Goal: Task Accomplishment & Management: Use online tool/utility

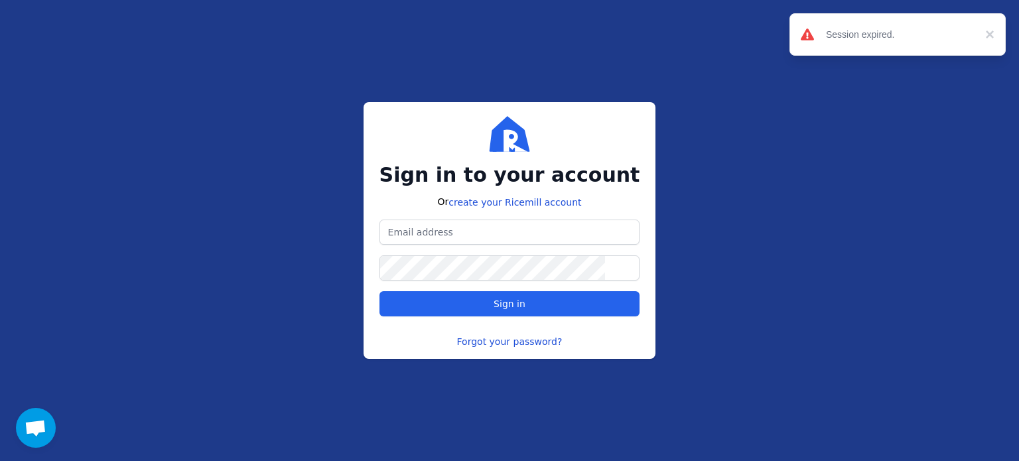
scroll to position [375, 0]
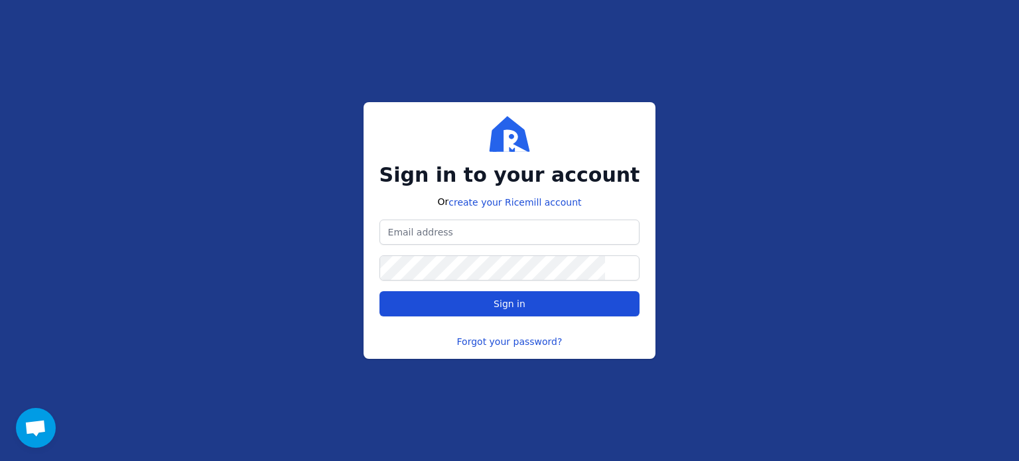
type input "[PERSON_NAME][EMAIL_ADDRESS][DOMAIN_NAME]"
click at [507, 297] on span "Sign in" at bounding box center [510, 303] width 238 height 13
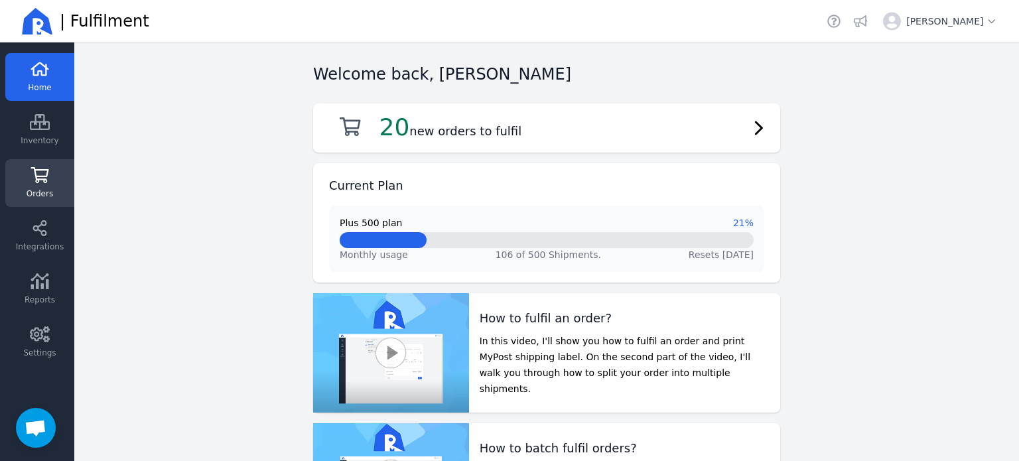
click at [45, 190] on span "Orders" at bounding box center [40, 193] width 27 height 11
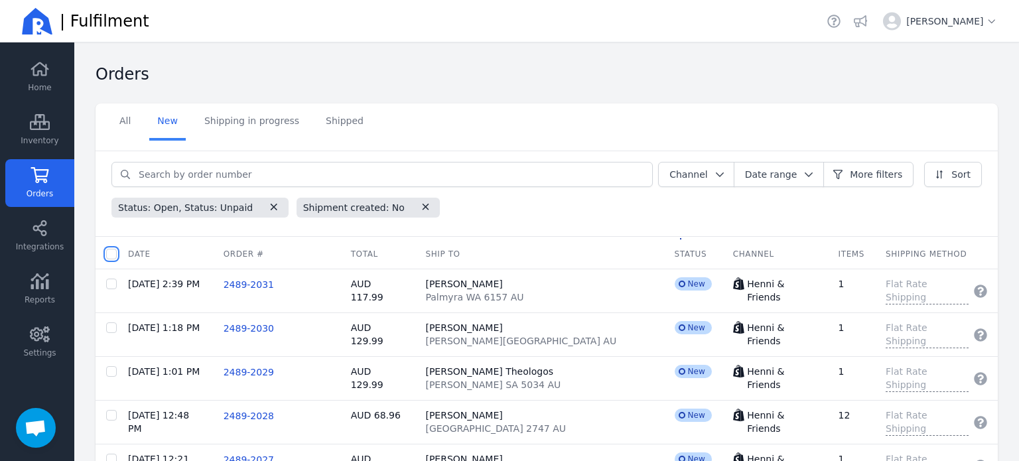
click at [115, 253] on input "checkbox" at bounding box center [111, 254] width 11 height 11
checkbox input "true"
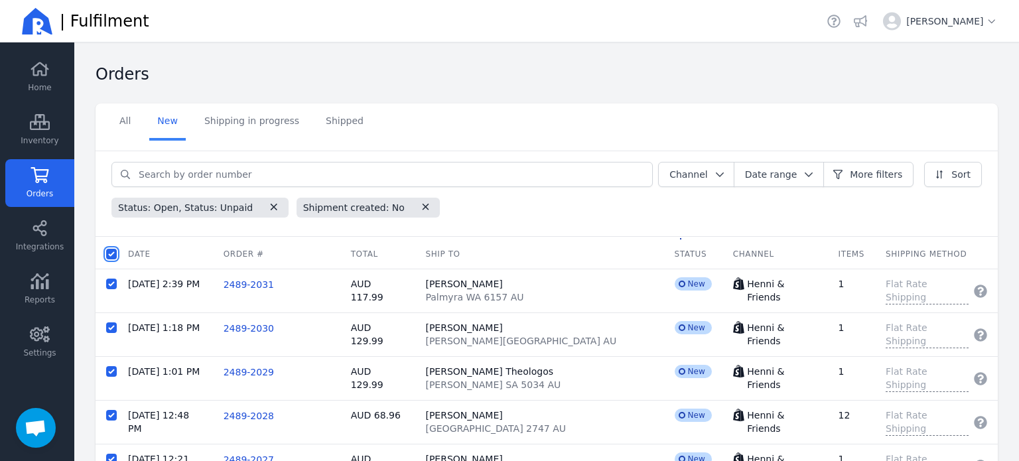
checkbox input "true"
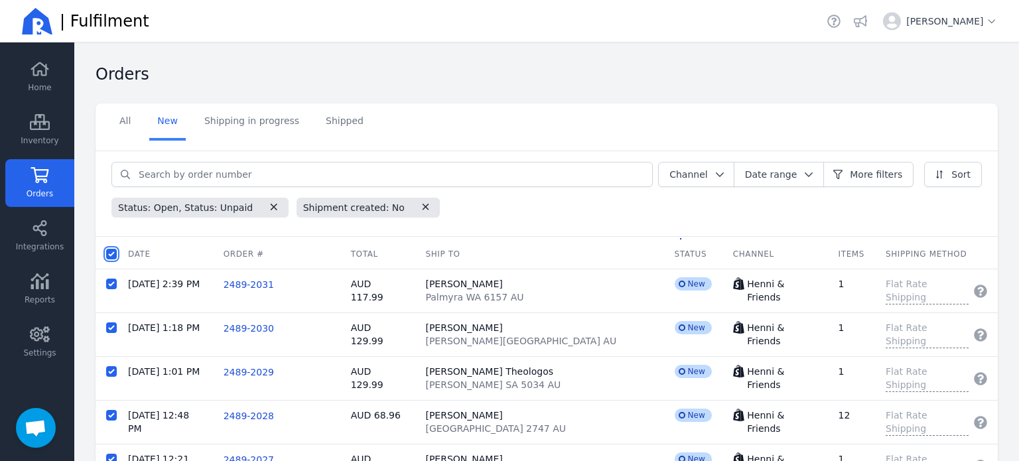
checkbox input "true"
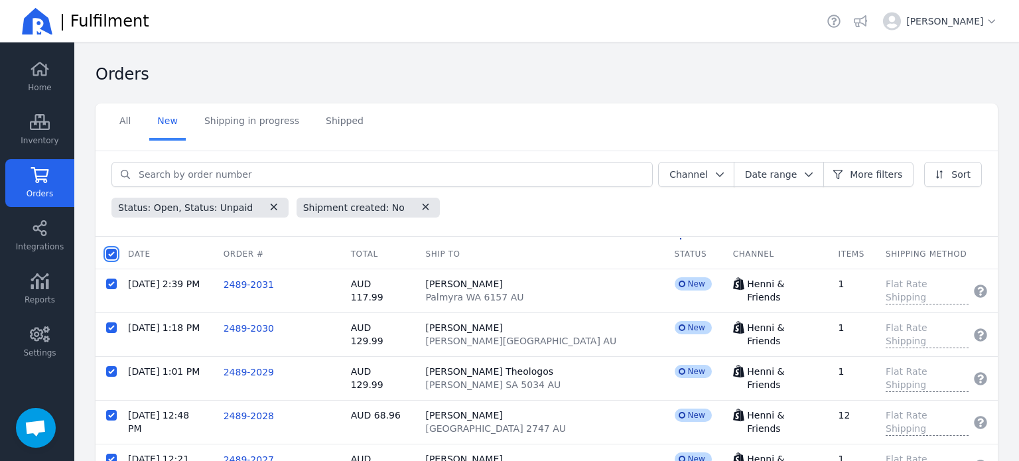
checkbox input "true"
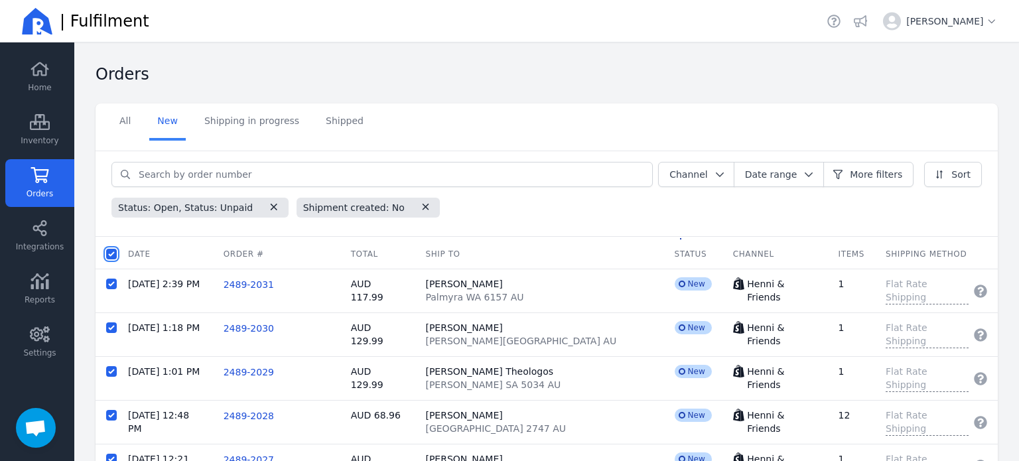
checkbox input "true"
click at [257, 260] on button "Batch fulfil orders" at bounding box center [270, 253] width 105 height 25
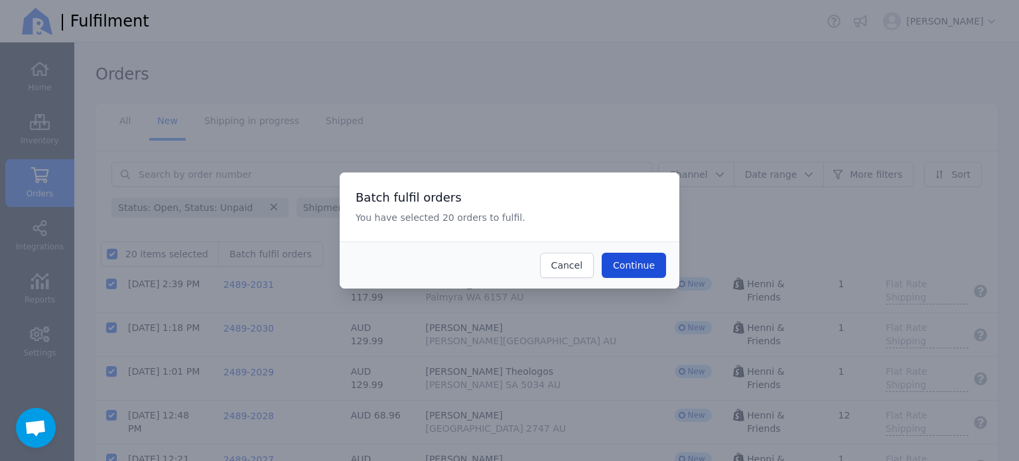
click at [629, 267] on span "Continue" at bounding box center [634, 265] width 42 height 11
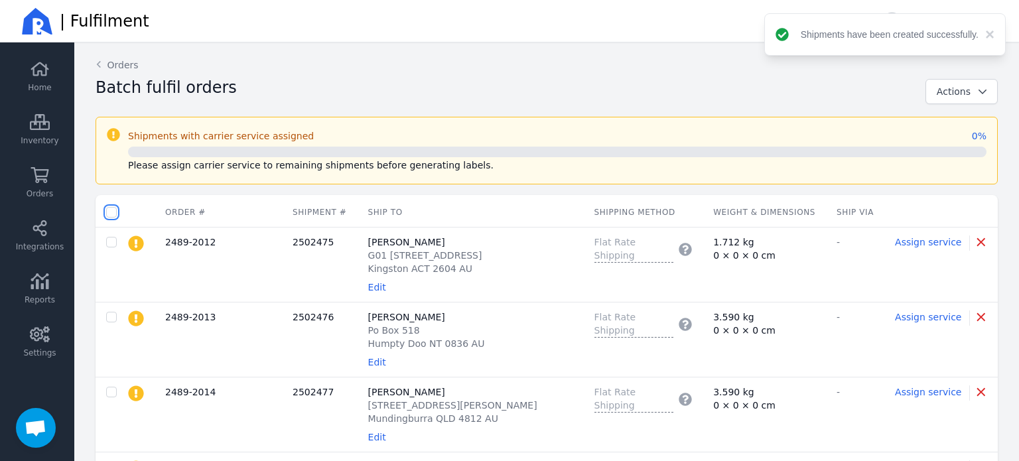
click at [111, 210] on input "checkbox" at bounding box center [111, 212] width 11 height 11
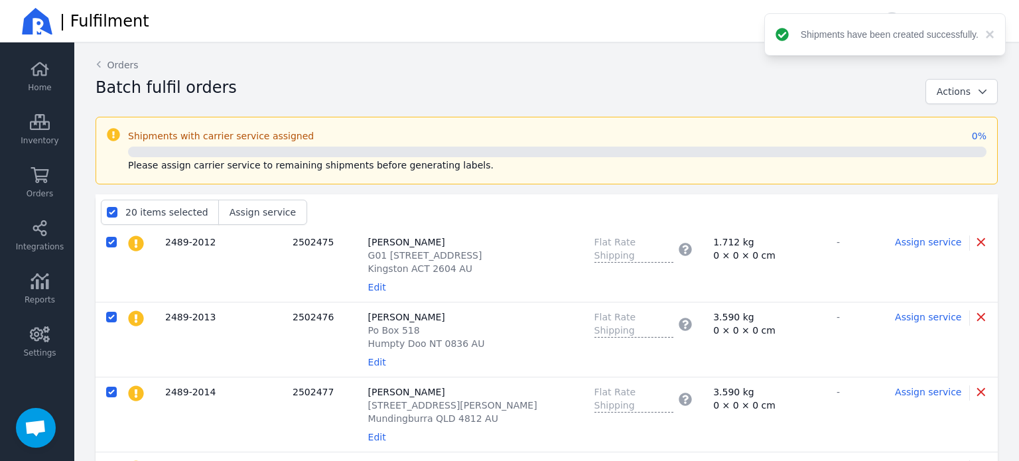
checkbox input "true"
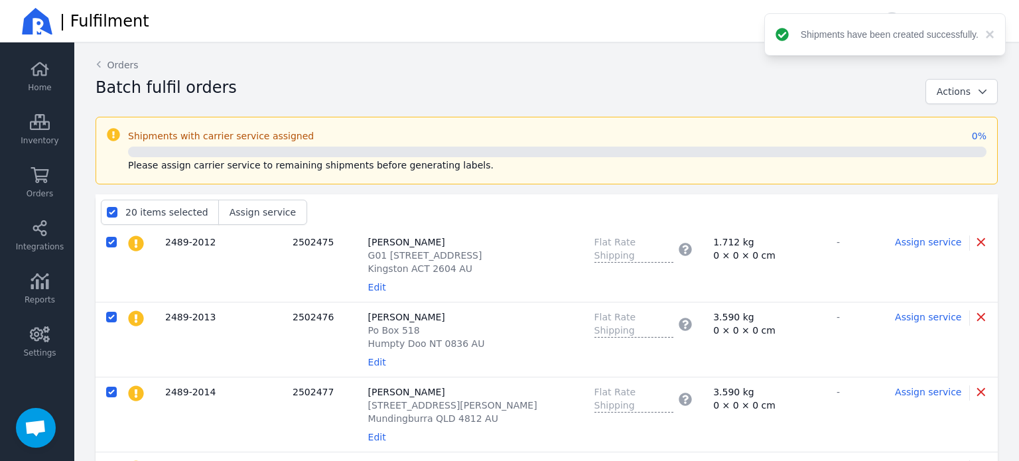
checkbox input "true"
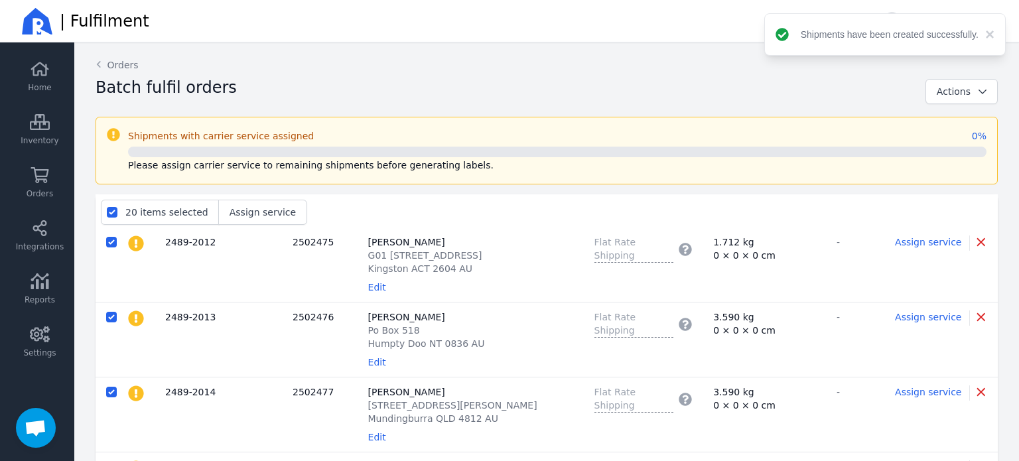
checkbox input "true"
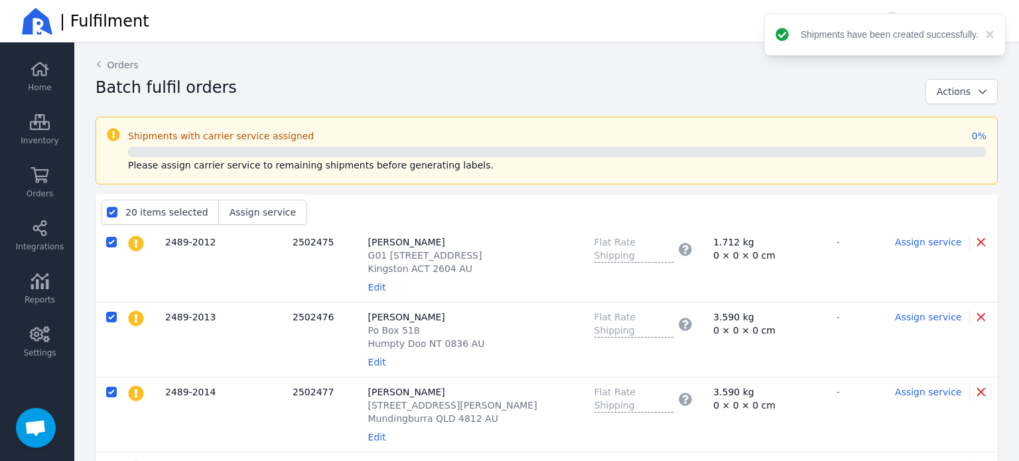
checkbox input "true"
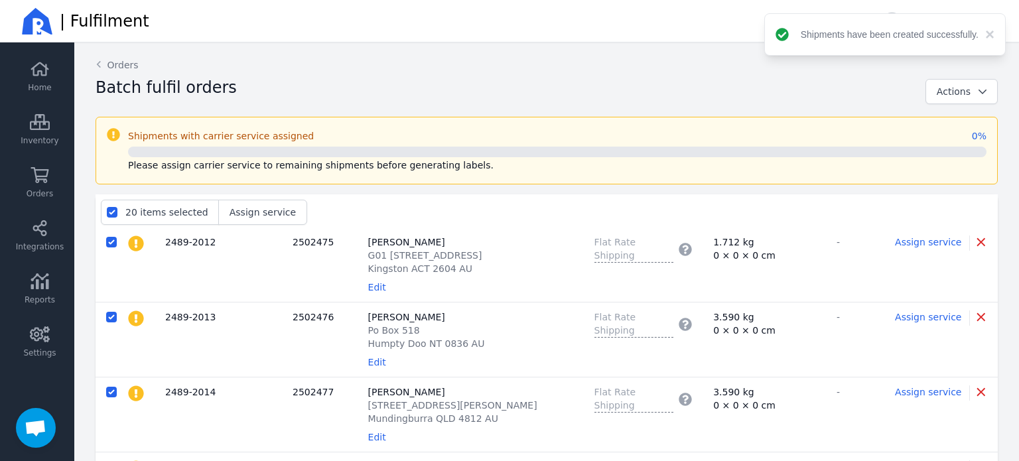
checkbox input "true"
click at [970, 89] on span "button" at bounding box center [978, 91] width 16 height 13
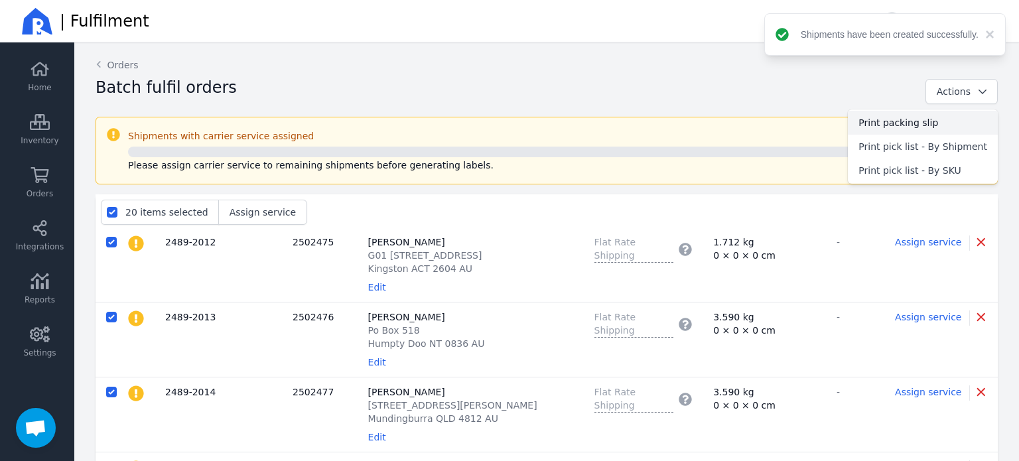
click at [911, 126] on span "Print packing slip" at bounding box center [922, 122] width 129 height 13
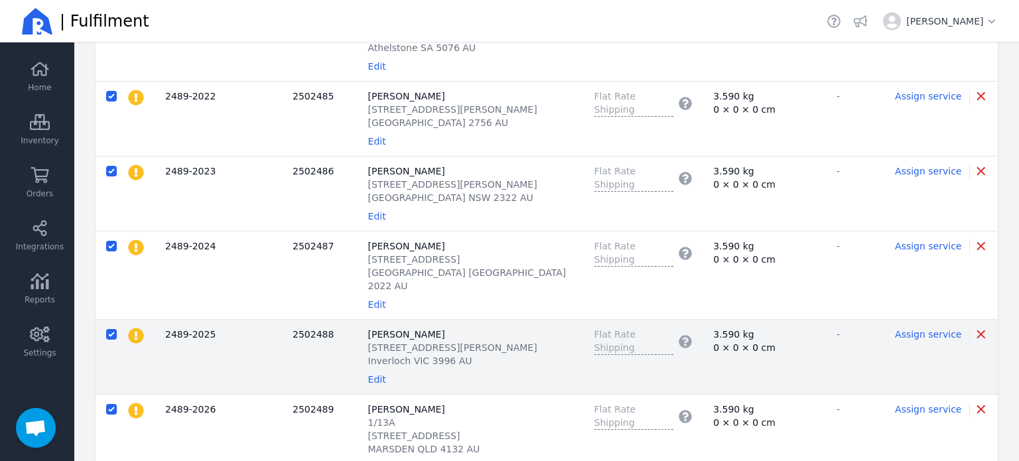
scroll to position [929, 0]
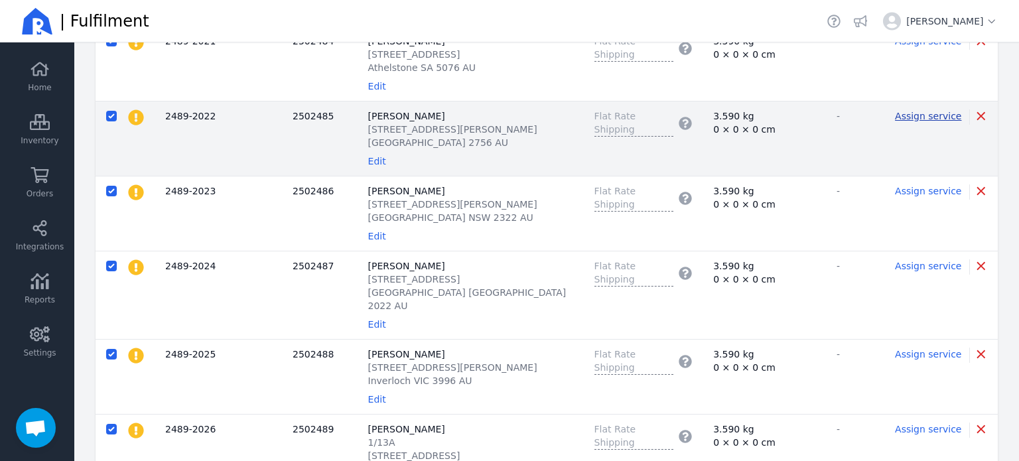
click at [907, 117] on span "Assign service" at bounding box center [928, 116] width 66 height 11
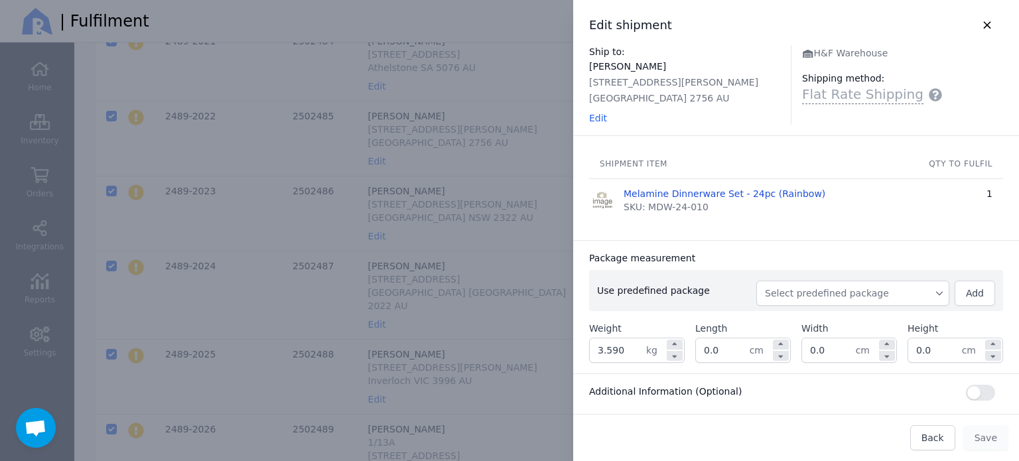
click at [796, 290] on span "Select predefined package" at bounding box center [853, 293] width 176 height 13
click at [787, 318] on span "BX250" at bounding box center [857, 322] width 161 height 13
type input "3.850"
type input "27.0"
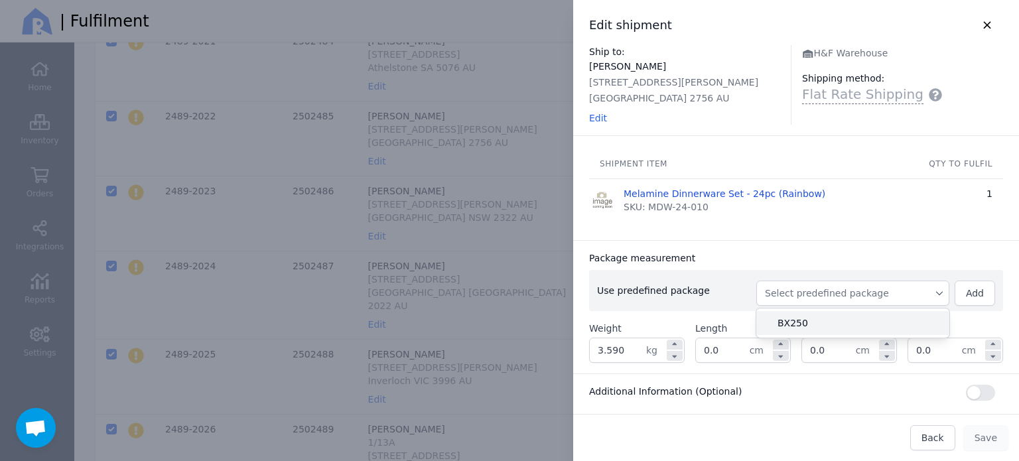
type input "27.0"
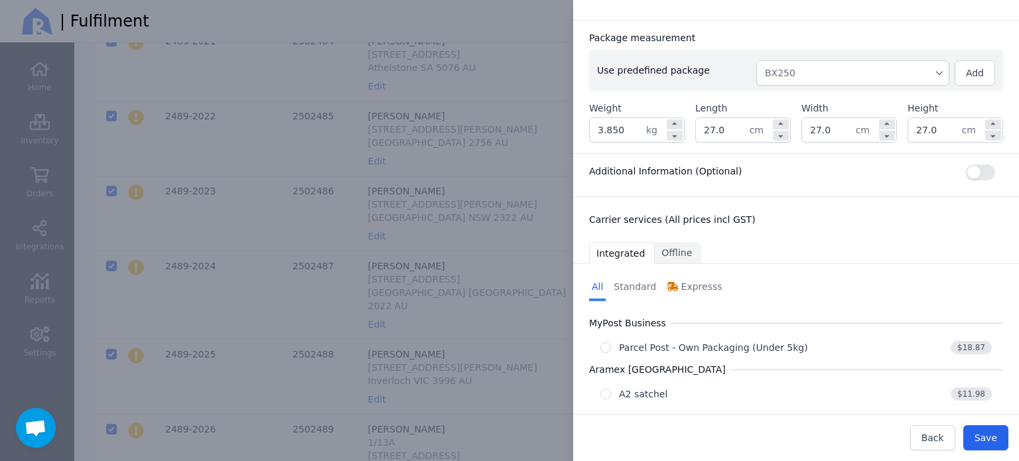
scroll to position [265, 0]
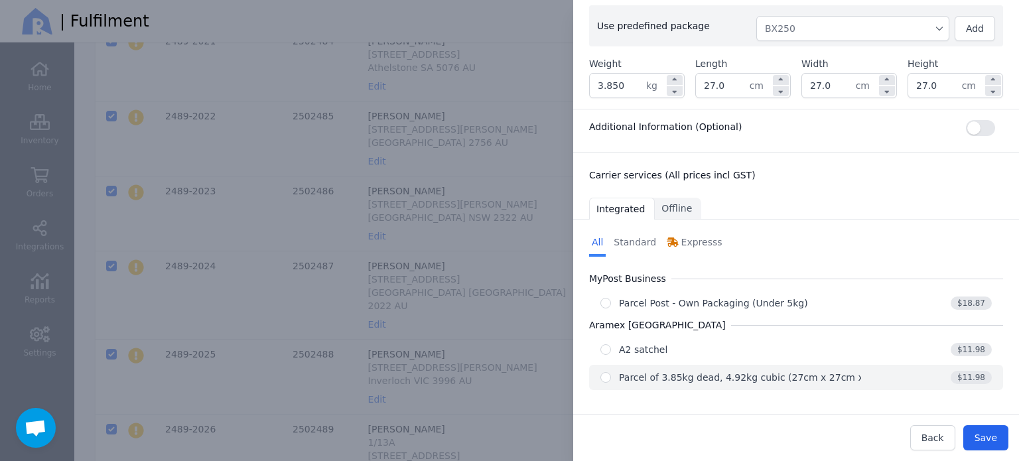
click at [793, 377] on div "Parcel of 3.85kg dead, 4.92kg cubic (27cm x 27cm x 27cm)" at bounding box center [757, 377] width 277 height 13
radio input "true"
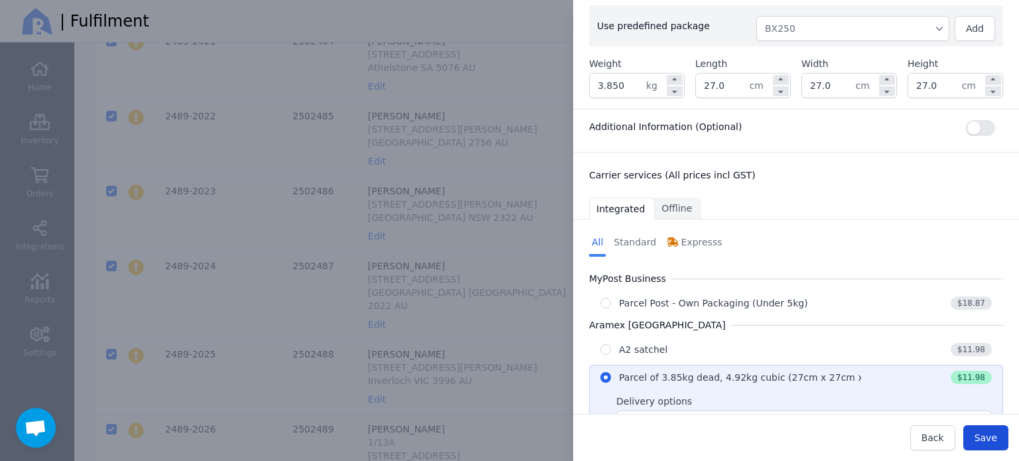
click at [981, 444] on span "Save" at bounding box center [985, 437] width 23 height 13
type input "27.0"
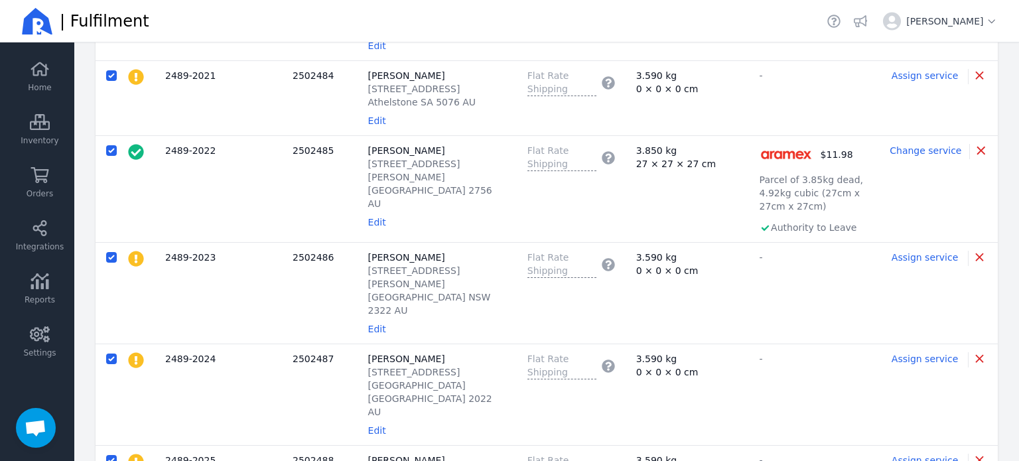
scroll to position [913, 0]
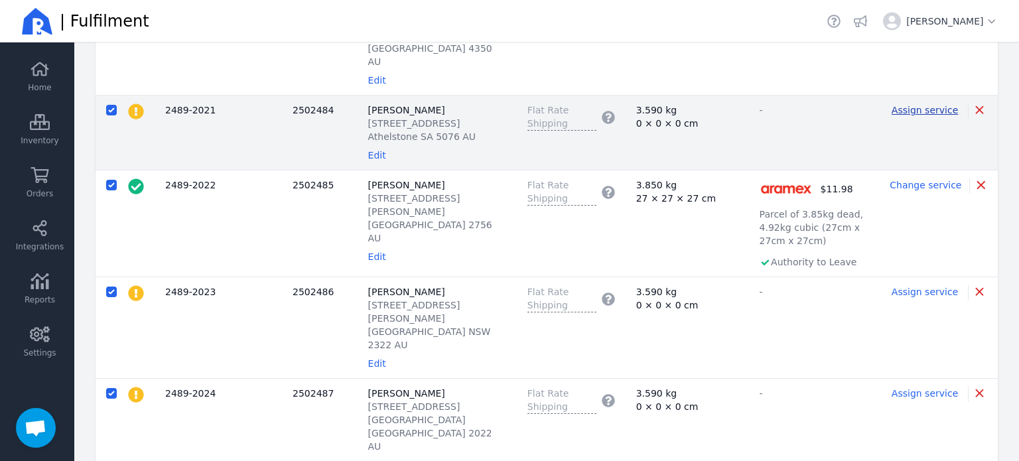
click at [929, 107] on span "Assign service" at bounding box center [924, 110] width 66 height 11
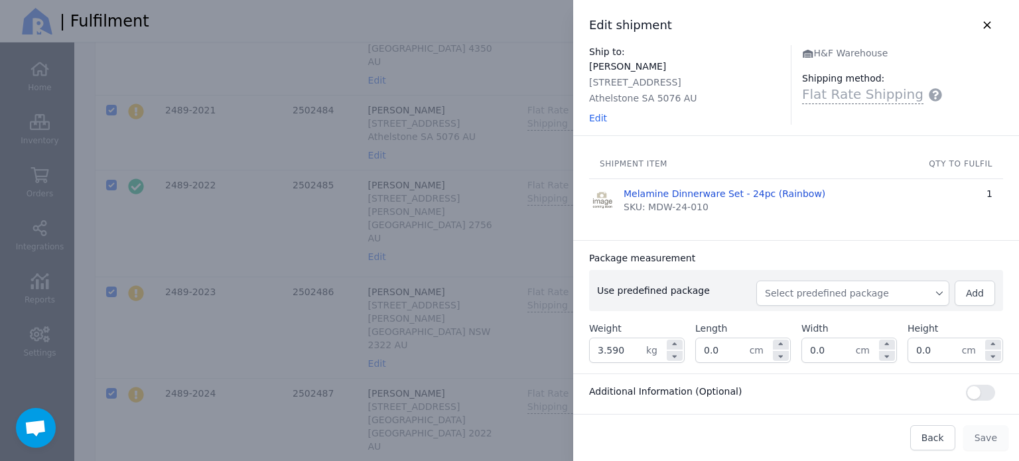
click at [818, 292] on span "Select predefined package" at bounding box center [853, 293] width 176 height 13
click at [777, 320] on span "BX250" at bounding box center [857, 322] width 161 height 13
type input "3.850"
type input "27.0"
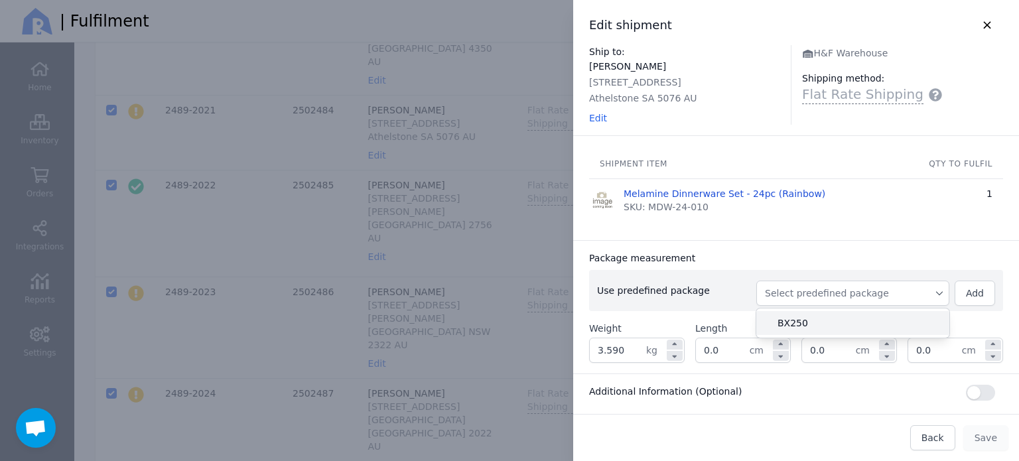
type input "27.0"
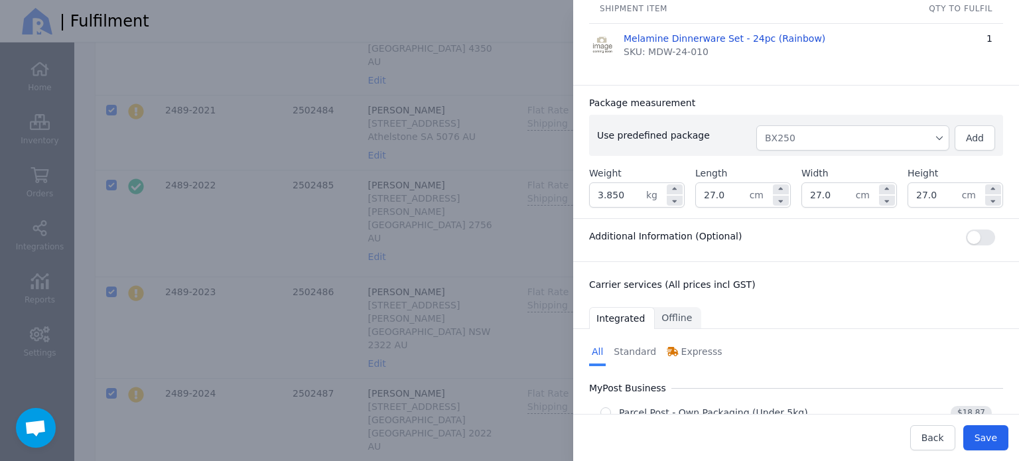
scroll to position [265, 0]
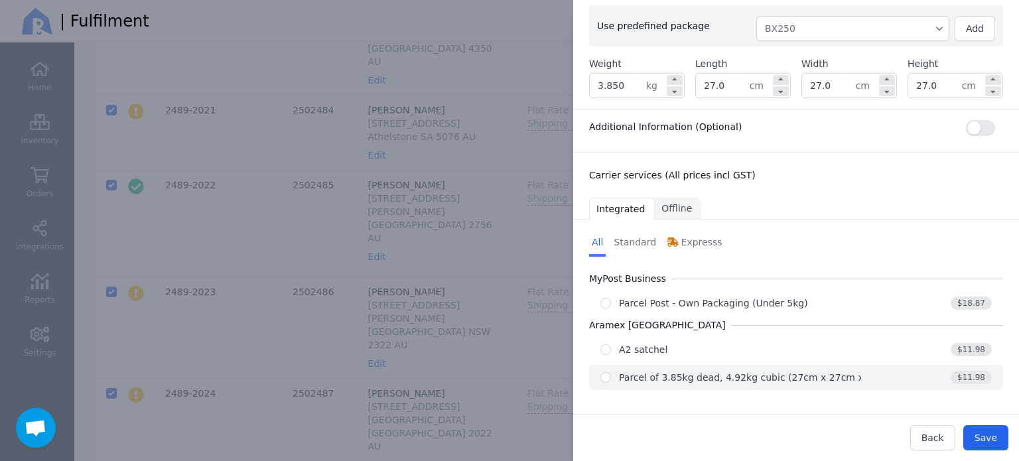
click at [718, 381] on div "Parcel of 3.85kg dead, 4.92kg cubic (27cm x 27cm x 27cm)" at bounding box center [757, 377] width 277 height 13
radio input "true"
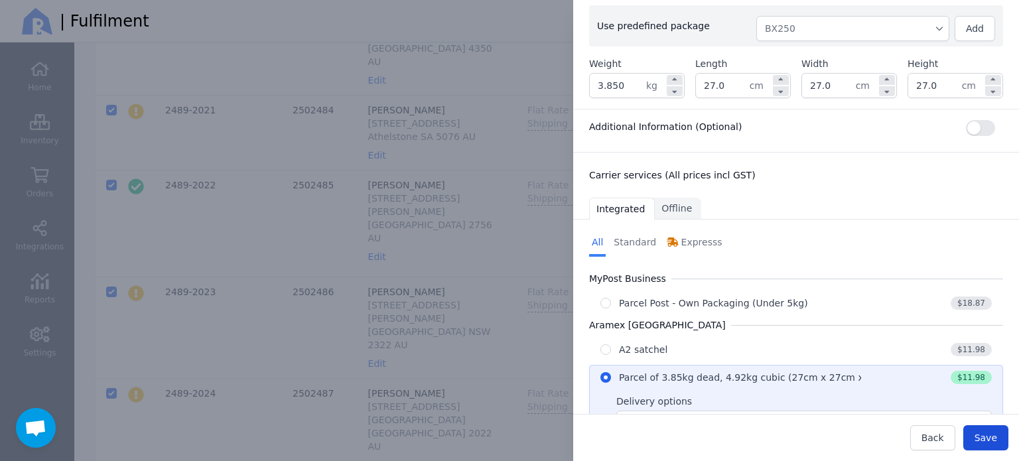
click at [997, 437] on button "Save" at bounding box center [985, 437] width 45 height 25
type input "27.0"
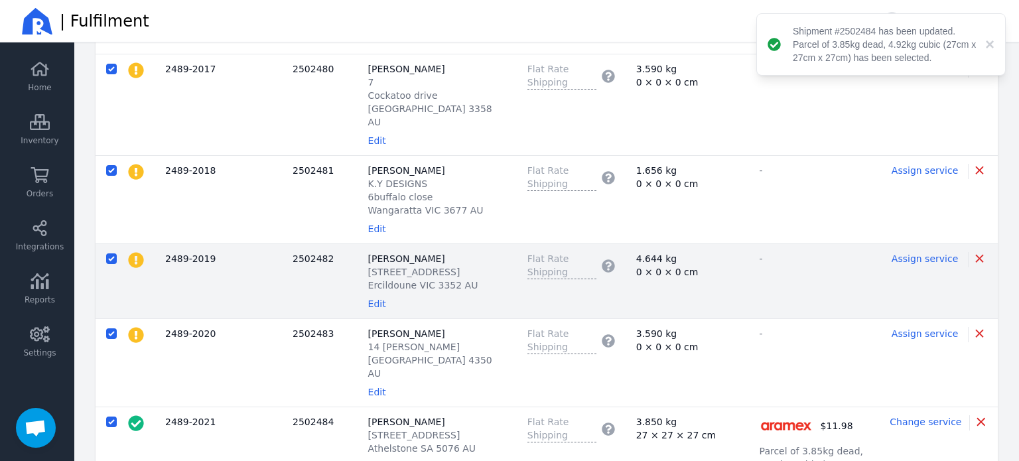
scroll to position [647, 0]
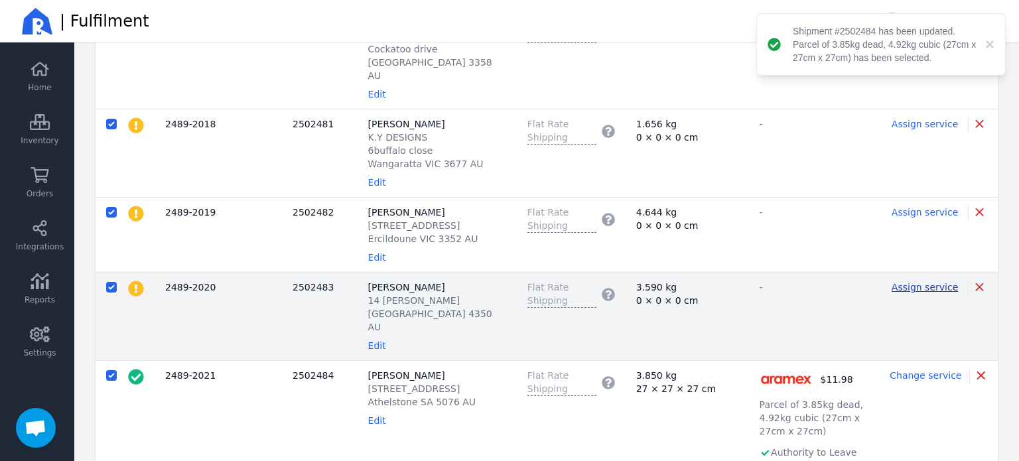
click at [916, 282] on span "Assign service" at bounding box center [924, 287] width 66 height 11
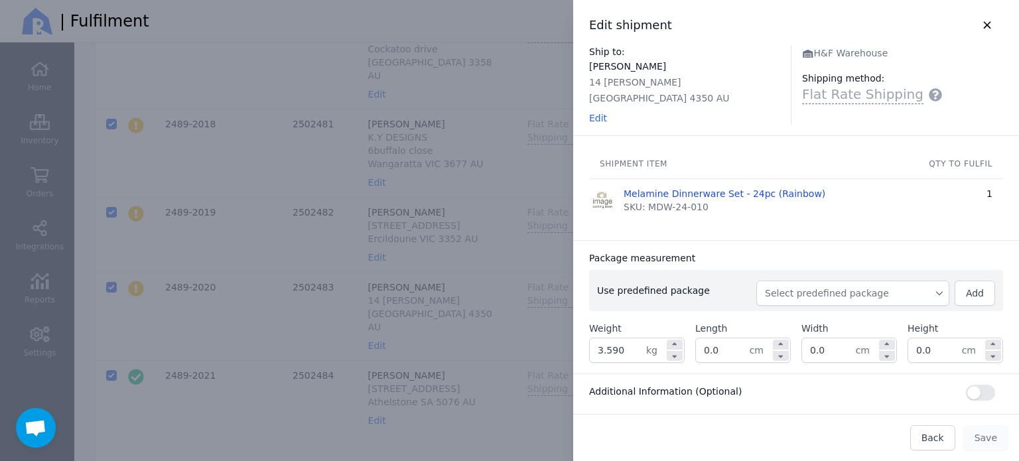
click at [799, 294] on span "Select predefined package" at bounding box center [853, 293] width 176 height 13
click at [793, 313] on li "BX250" at bounding box center [852, 323] width 193 height 24
type input "3.850"
type input "27.0"
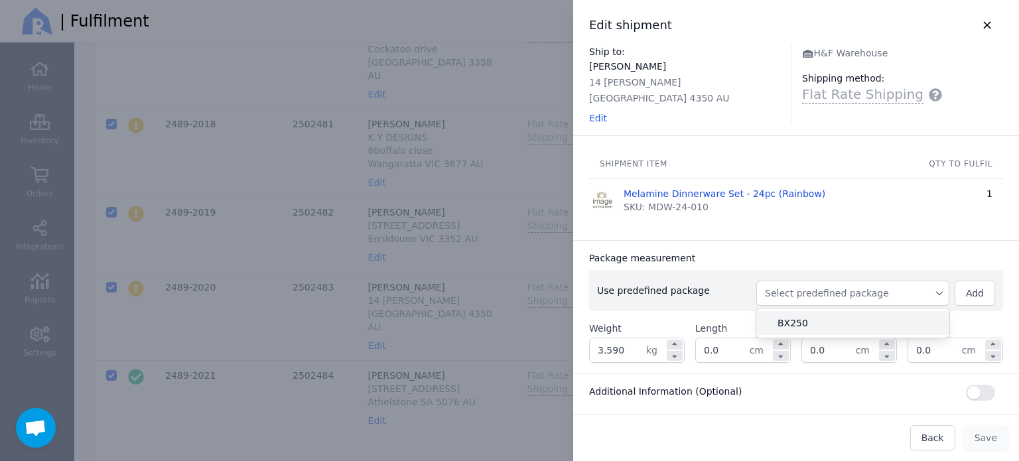
type input "27.0"
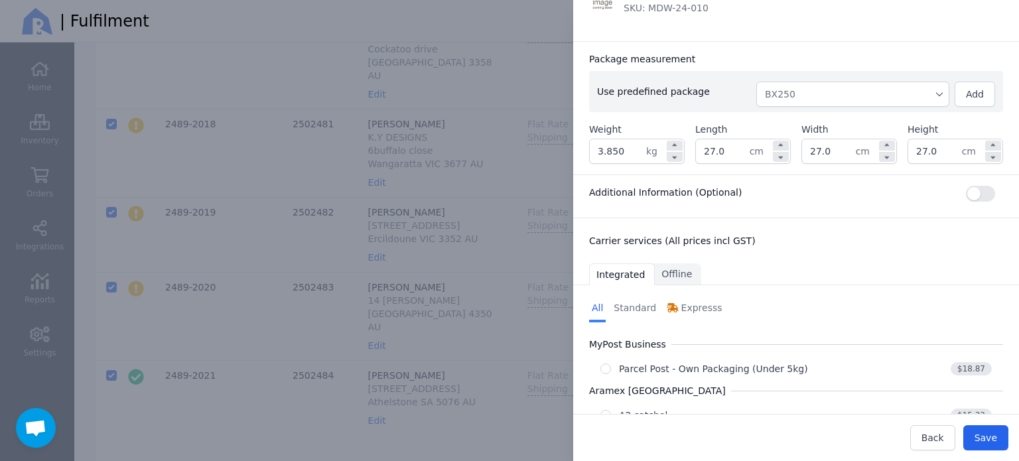
scroll to position [265, 0]
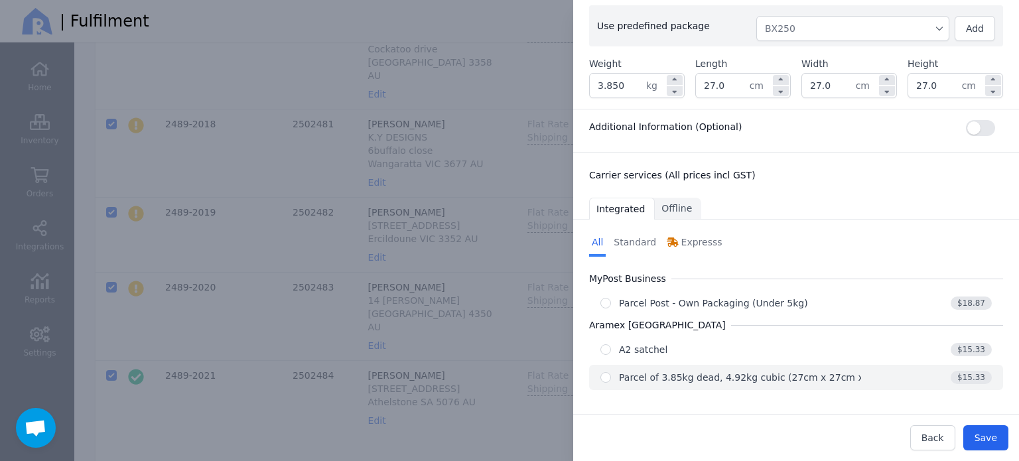
click at [780, 379] on div "Parcel of 3.85kg dead, 4.92kg cubic (27cm x 27cm x 27cm)" at bounding box center [757, 377] width 277 height 13
radio input "true"
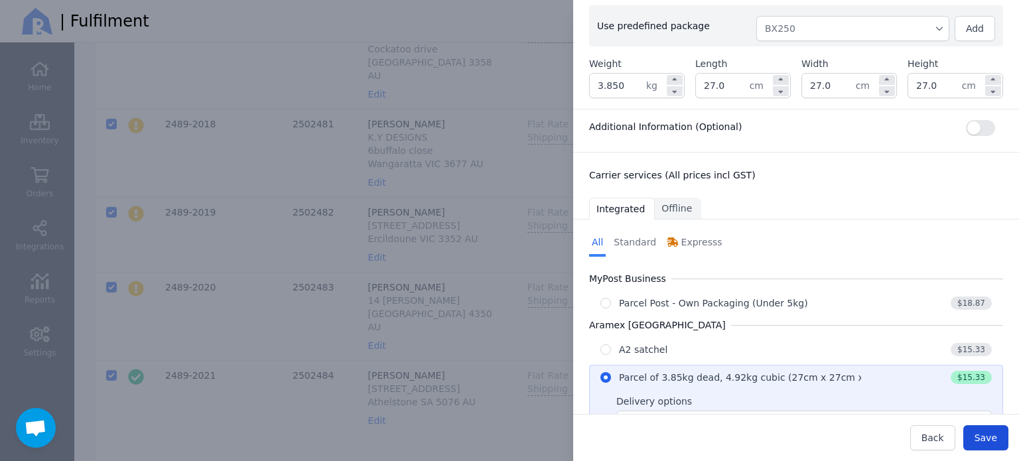
click at [981, 439] on span "Save" at bounding box center [985, 437] width 23 height 11
type input "27.0"
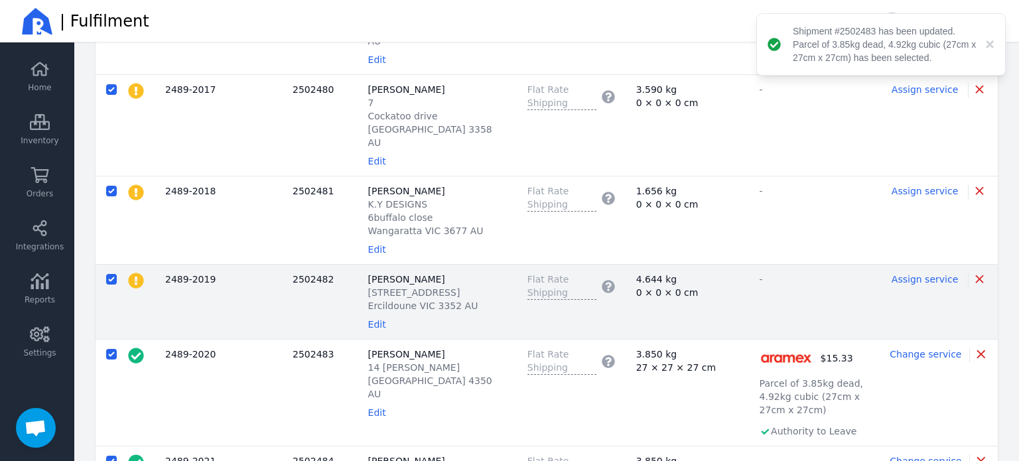
scroll to position [515, 0]
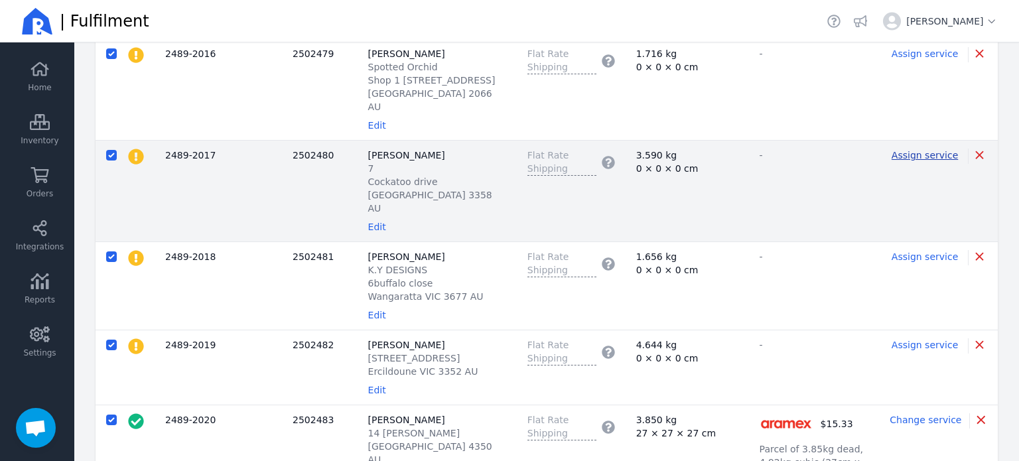
click at [932, 156] on span "Assign service" at bounding box center [924, 155] width 66 height 11
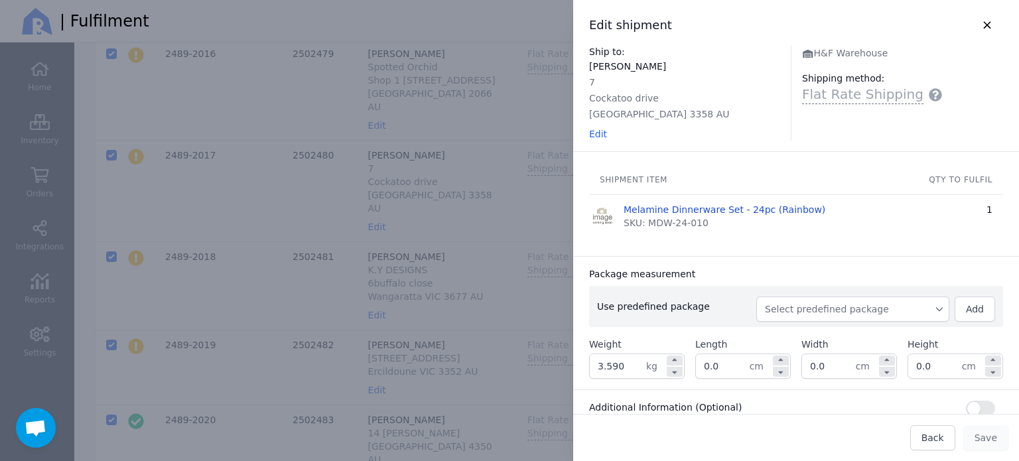
click at [822, 306] on span "Select predefined package" at bounding box center [853, 308] width 176 height 13
click at [809, 330] on li "BX250" at bounding box center [852, 339] width 193 height 24
type input "3.850"
type input "27.0"
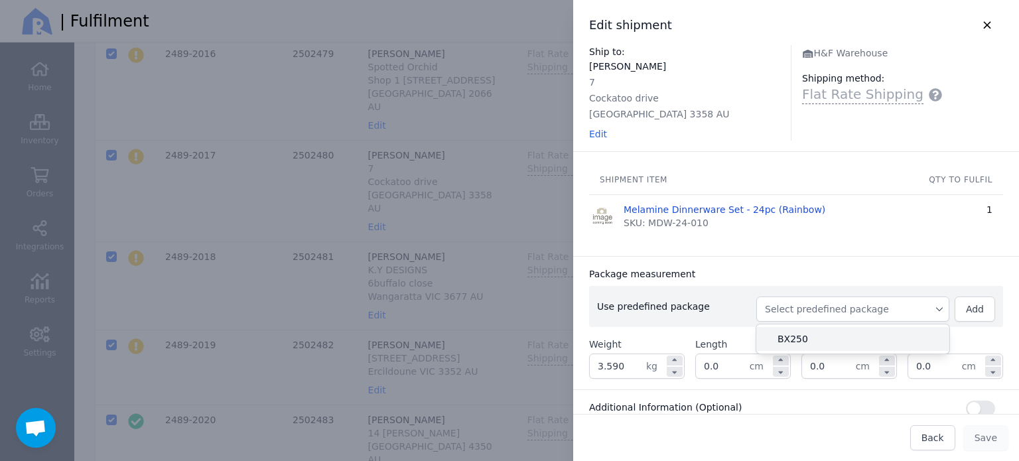
type input "27.0"
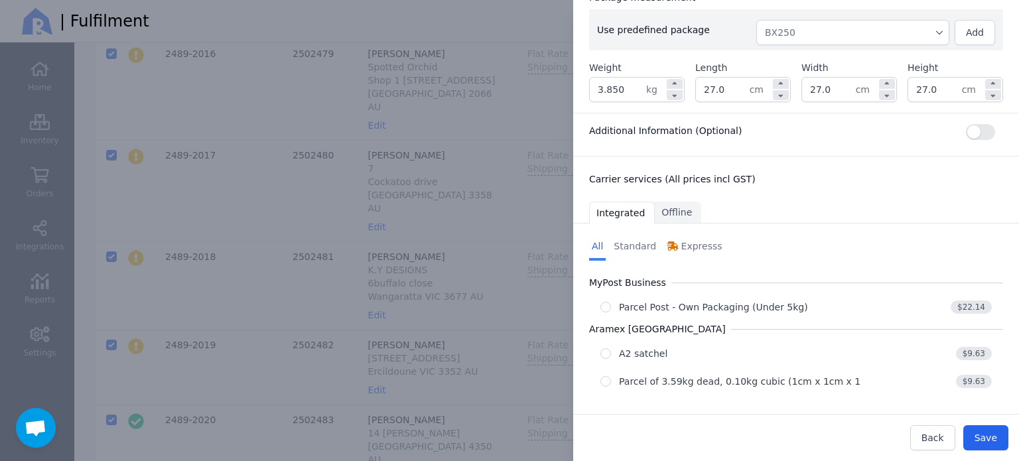
scroll to position [281, 0]
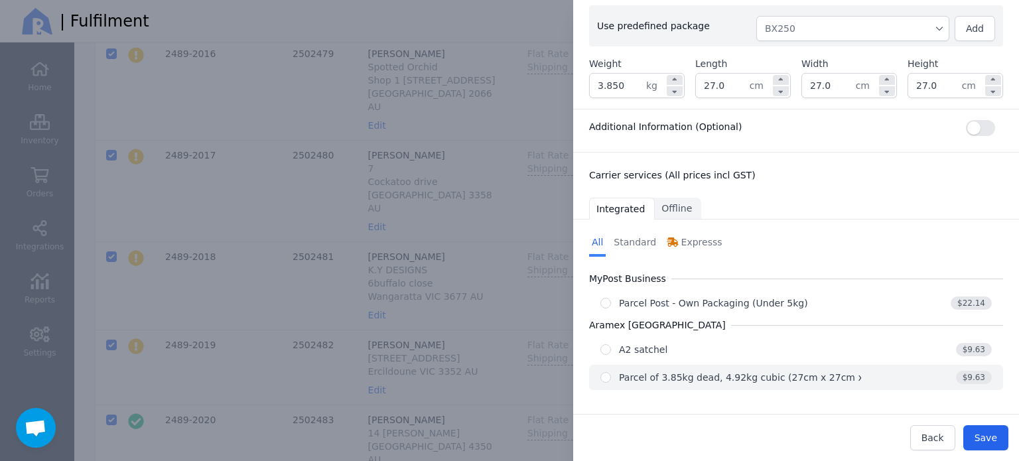
click at [797, 376] on div "Parcel of 3.85kg dead, 4.92kg cubic (27cm x 27cm x 27cm)" at bounding box center [757, 377] width 277 height 13
radio input "true"
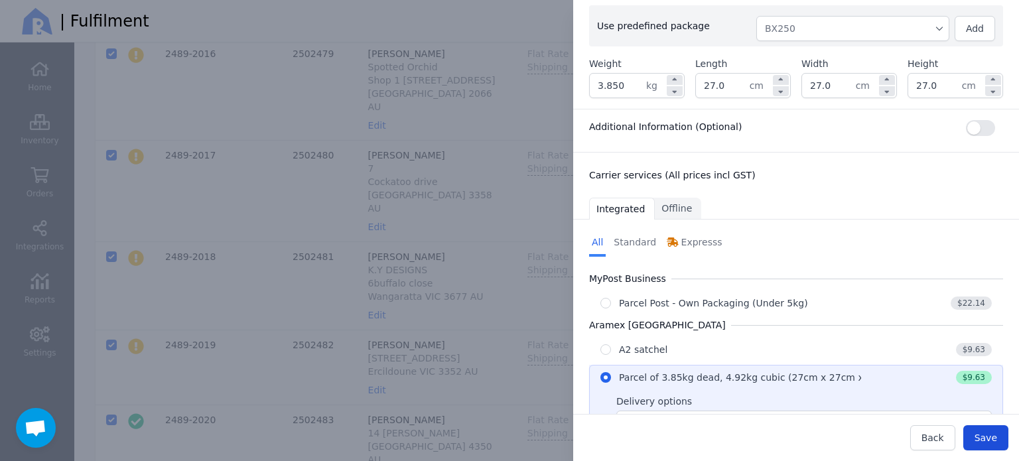
click at [974, 436] on button "Save" at bounding box center [985, 437] width 45 height 25
type input "27.0"
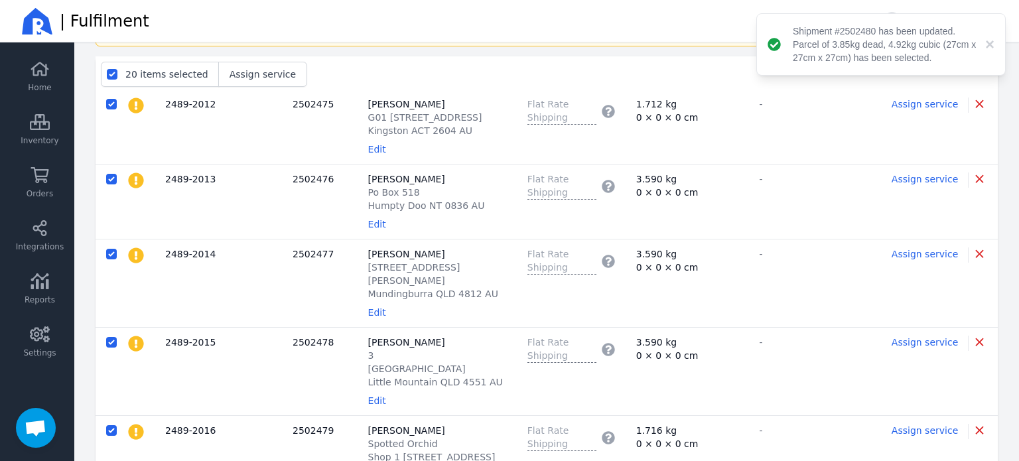
scroll to position [117, 0]
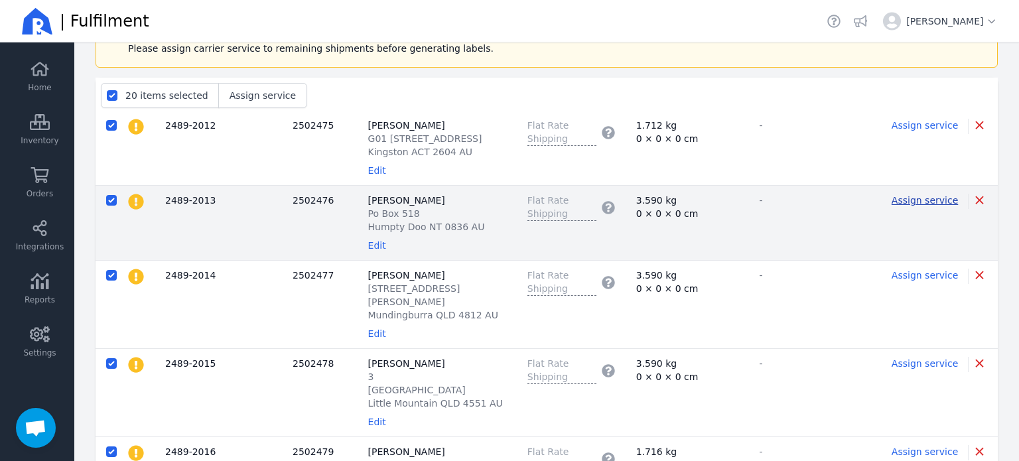
click at [906, 201] on span "Assign service" at bounding box center [924, 200] width 66 height 11
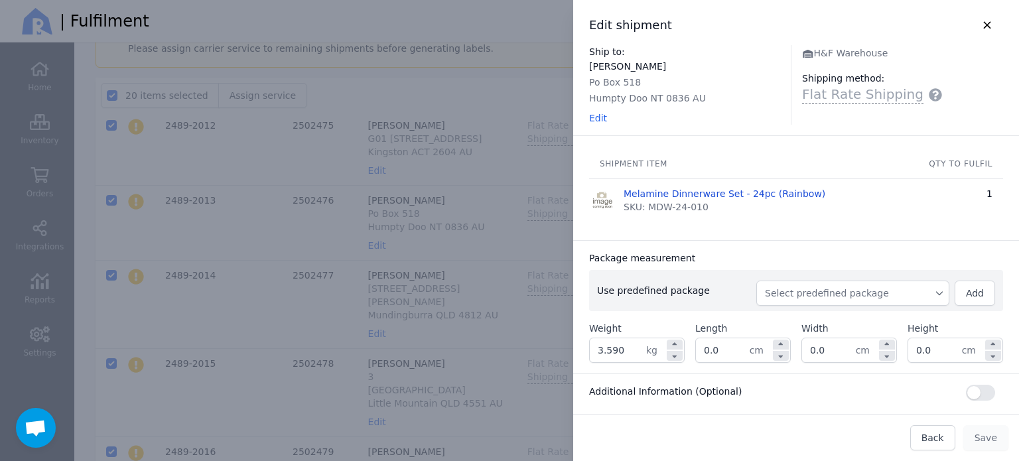
click at [854, 289] on span "Select predefined package" at bounding box center [853, 293] width 176 height 13
click at [825, 316] on span "BX250" at bounding box center [857, 322] width 161 height 13
type input "3.850"
type input "27.0"
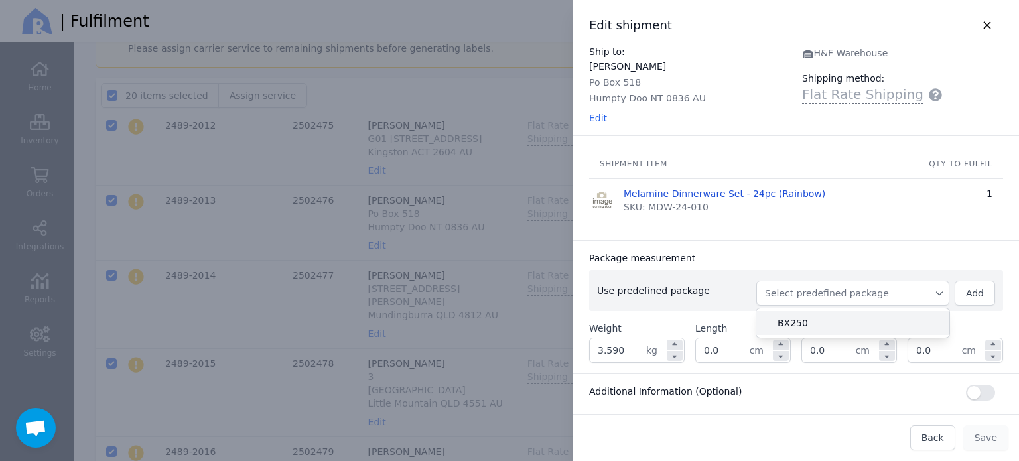
type input "27.0"
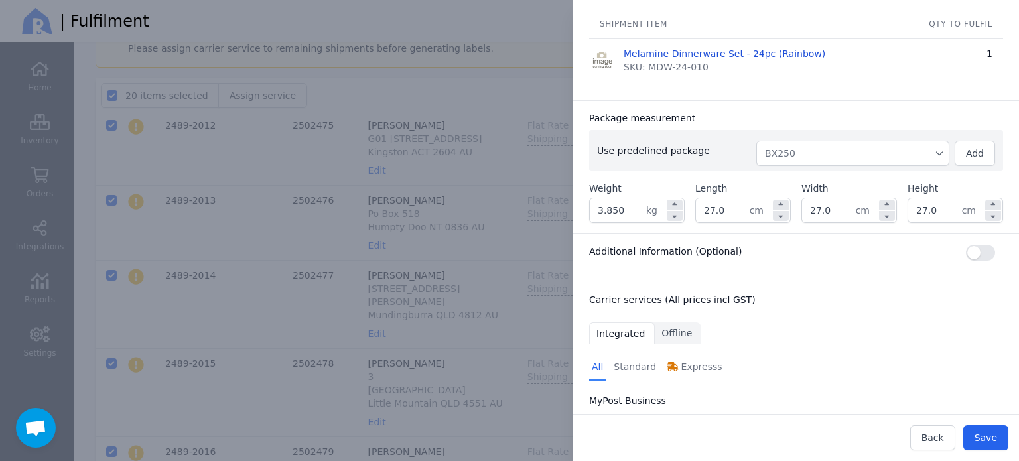
scroll to position [188, 0]
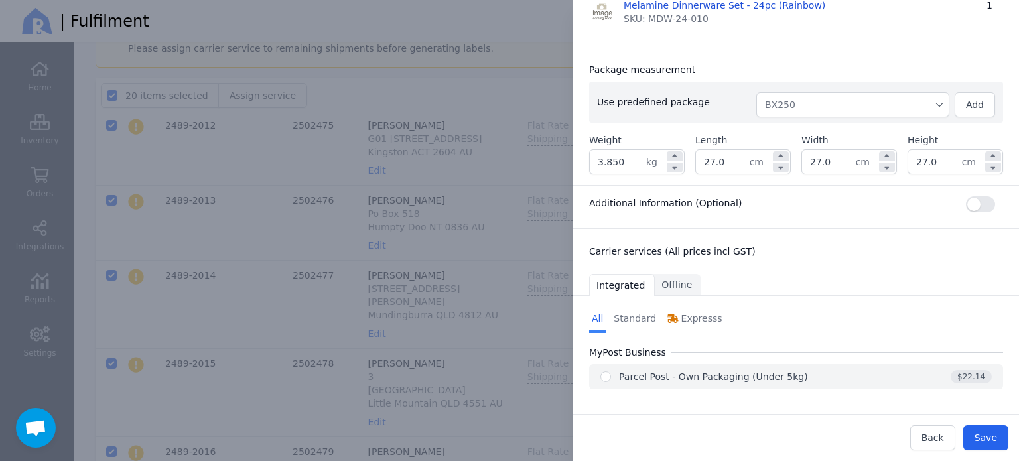
click at [716, 376] on div "Parcel Post - Own Packaging (Under 5kg)" at bounding box center [713, 376] width 189 height 13
radio input "true"
select select "0"
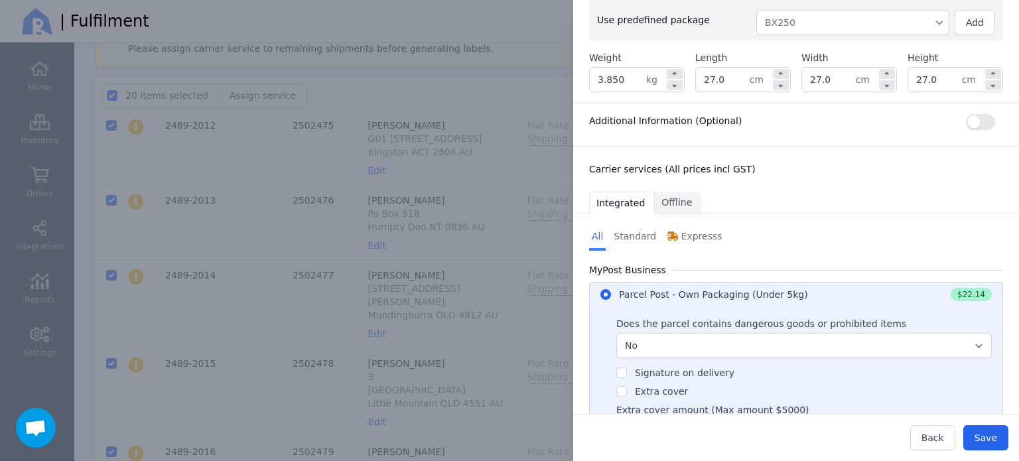
scroll to position [334, 0]
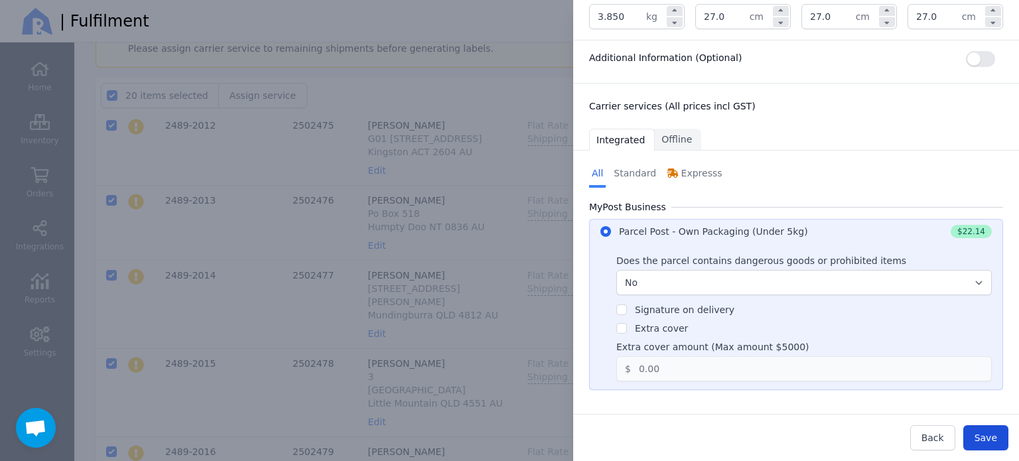
click at [984, 442] on span "Save" at bounding box center [985, 437] width 23 height 11
type input "27.0"
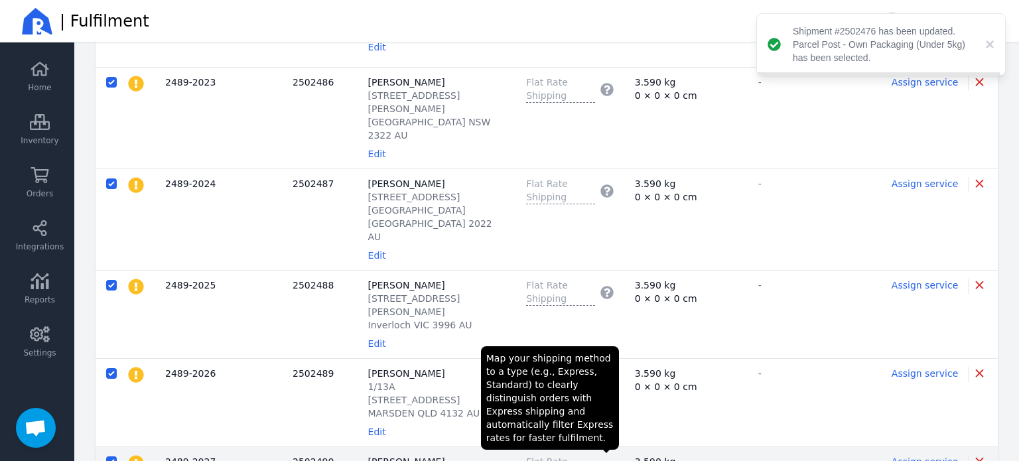
scroll to position [1533, 0]
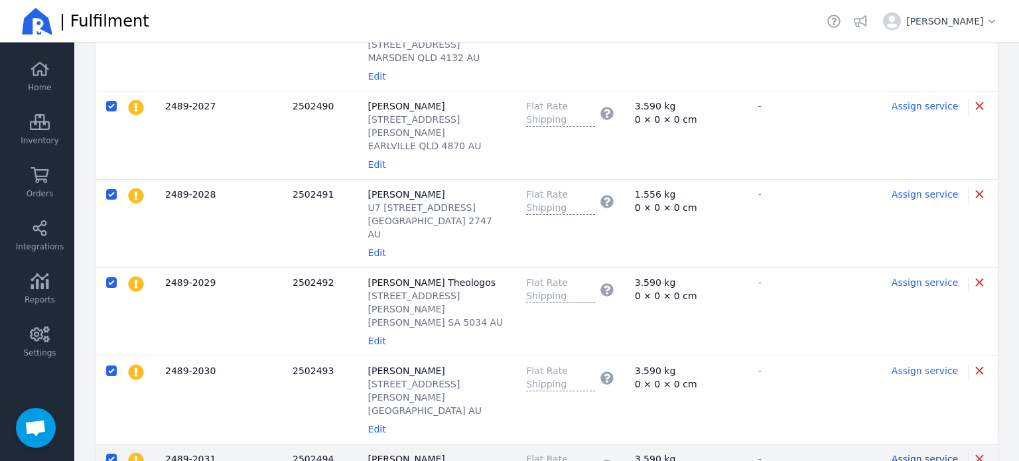
click at [910, 454] on span "Assign service" at bounding box center [924, 459] width 66 height 11
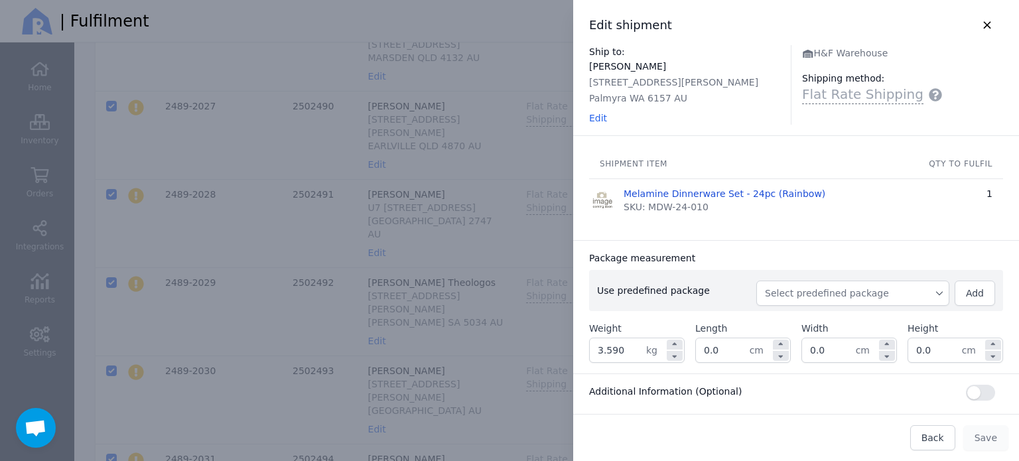
click at [809, 287] on span "Select predefined package" at bounding box center [853, 293] width 176 height 13
click at [791, 318] on span "BX250" at bounding box center [857, 322] width 161 height 13
type input "3.850"
type input "27.0"
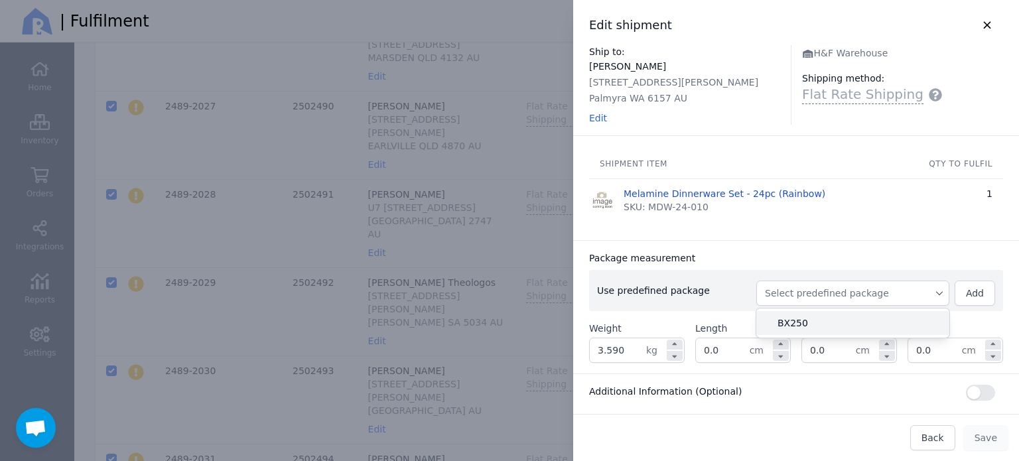
type input "27.0"
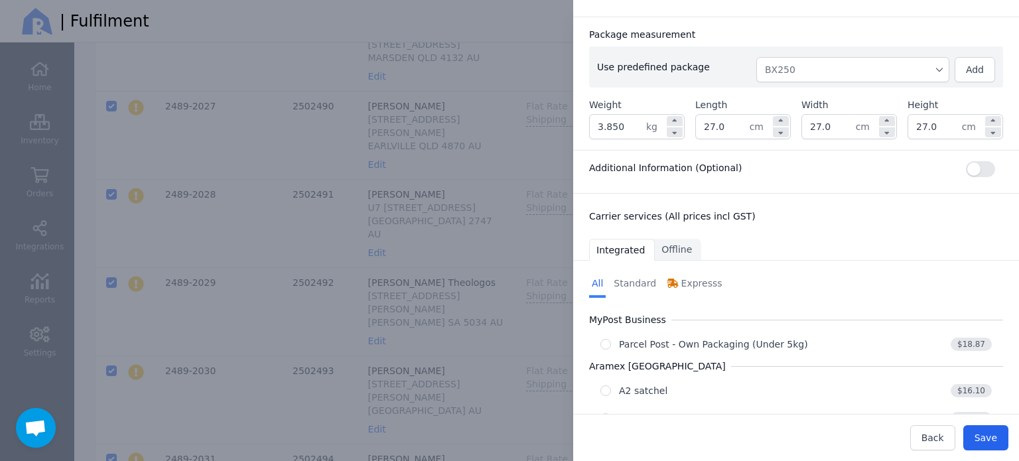
scroll to position [265, 0]
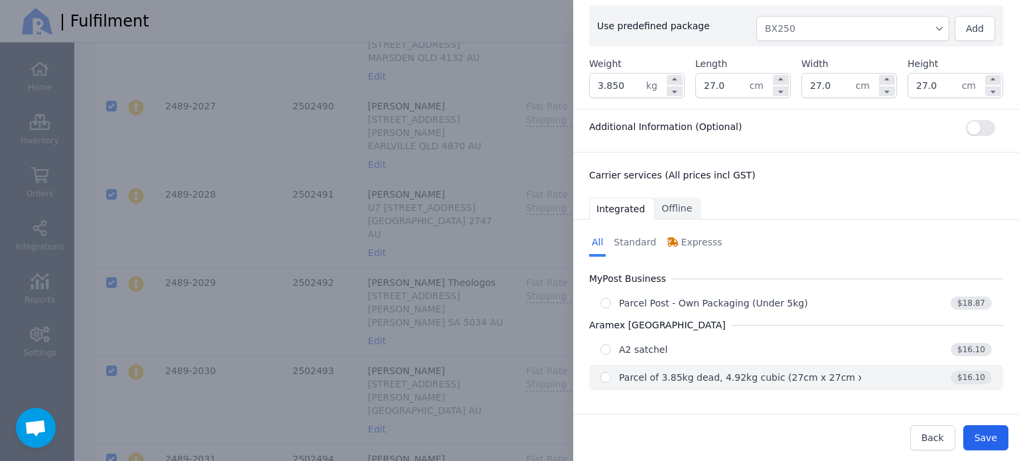
click at [825, 377] on div "Parcel of 3.85kg dead, 4.92kg cubic (27cm x 27cm x 27cm)" at bounding box center [757, 377] width 277 height 13
radio input "true"
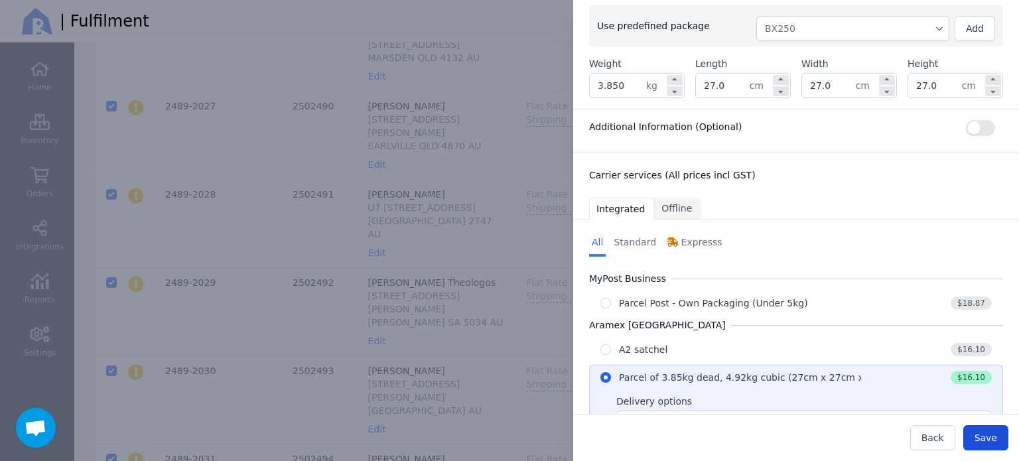
click at [997, 440] on button "Save" at bounding box center [985, 437] width 45 height 25
type input "27.0"
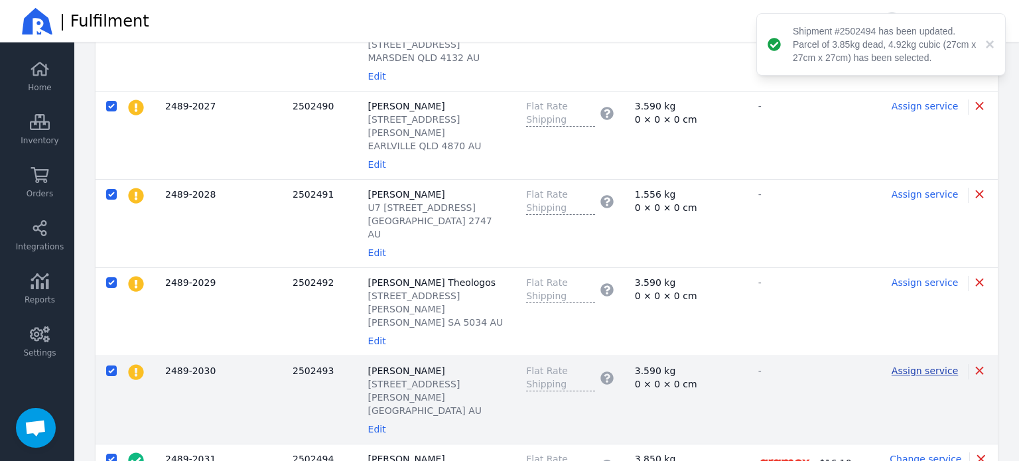
click at [926, 365] on span "Assign service" at bounding box center [924, 370] width 66 height 11
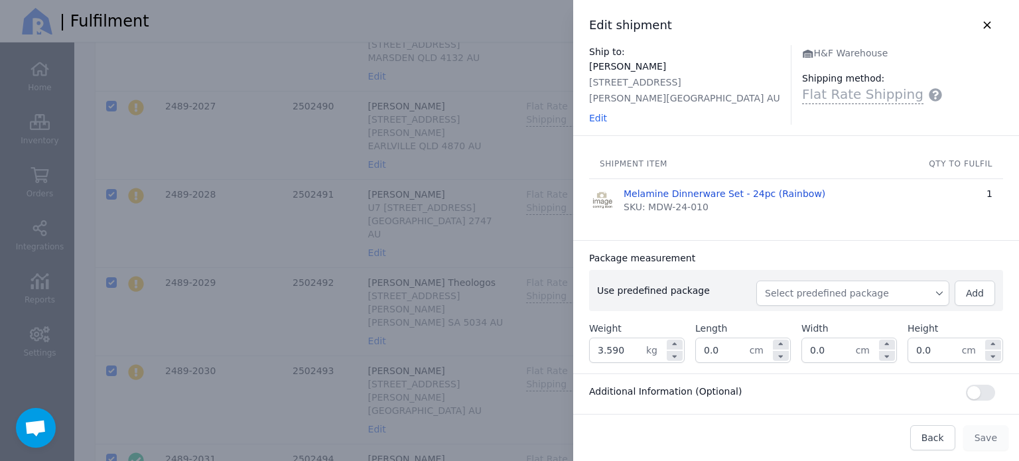
click at [865, 297] on span "Select predefined package" at bounding box center [853, 293] width 176 height 13
click at [848, 323] on span "BX250" at bounding box center [857, 322] width 161 height 13
type input "3.850"
type input "27.0"
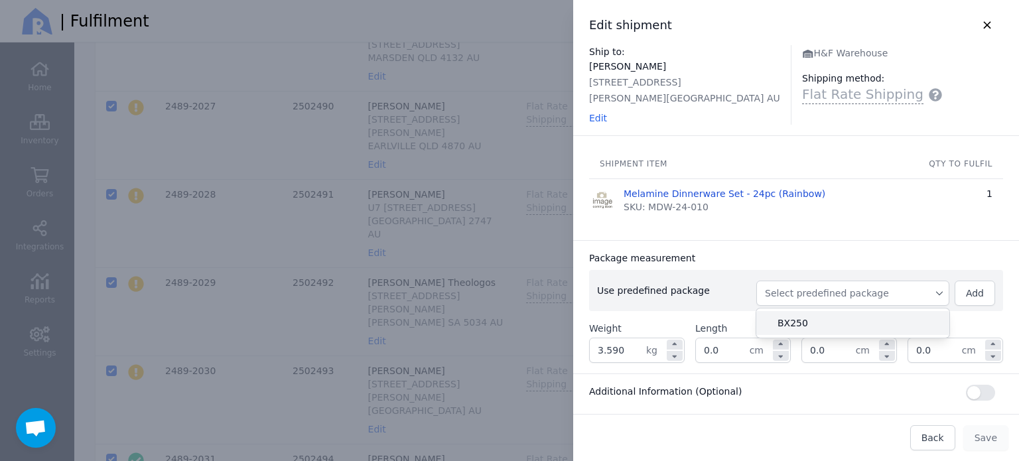
type input "27.0"
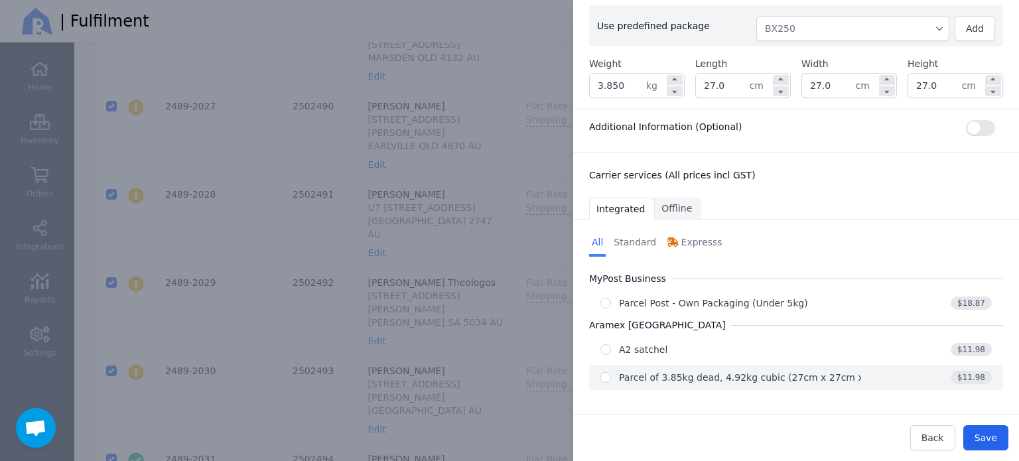
click at [840, 376] on div "Parcel of 3.85kg dead, 4.92kg cubic (27cm x 27cm x 27cm)" at bounding box center [757, 377] width 277 height 13
radio input "true"
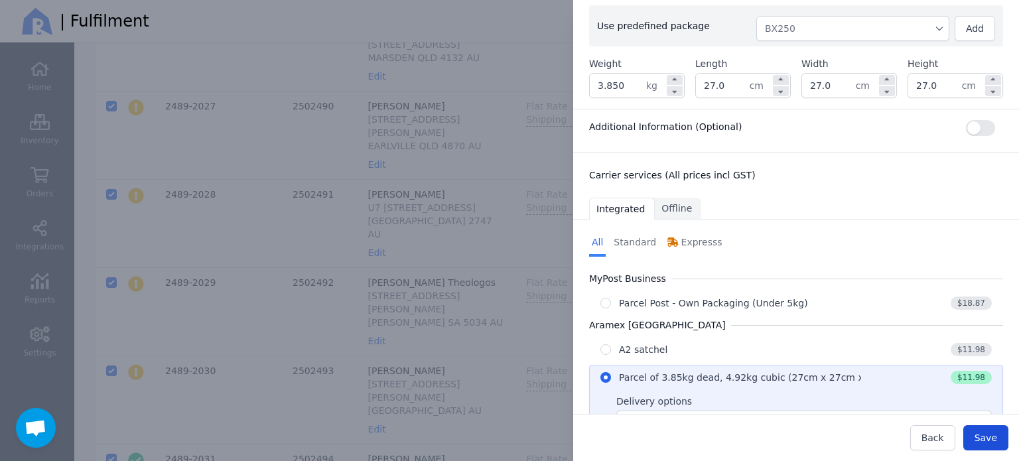
click at [987, 440] on span "Save" at bounding box center [985, 437] width 23 height 11
type input "27.0"
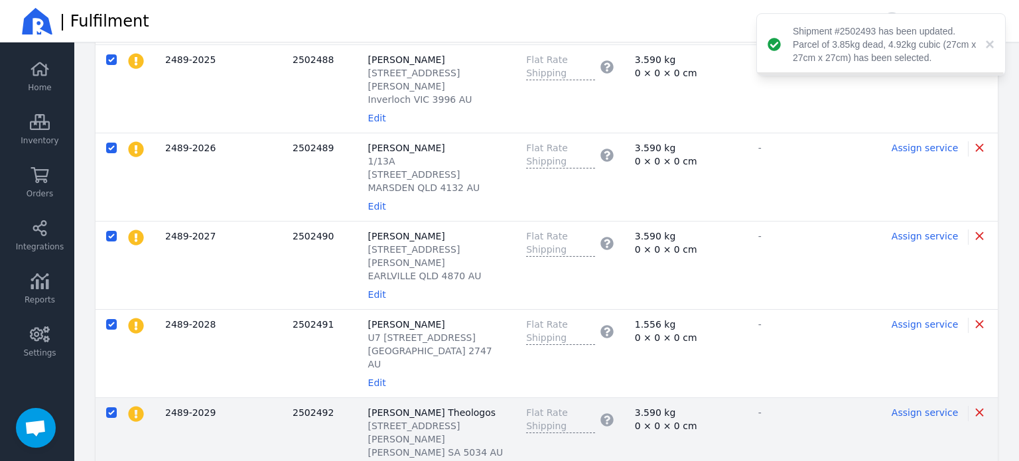
scroll to position [1401, 0]
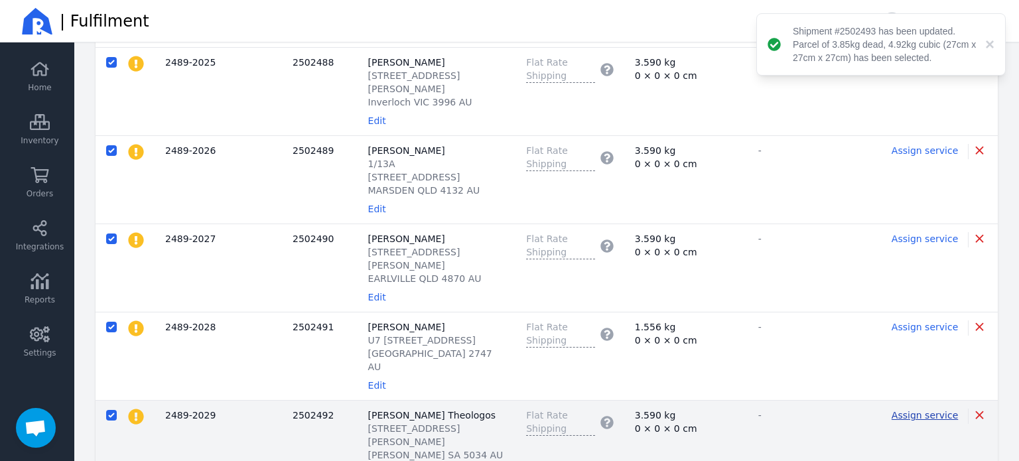
click at [942, 410] on span "Assign service" at bounding box center [924, 415] width 66 height 11
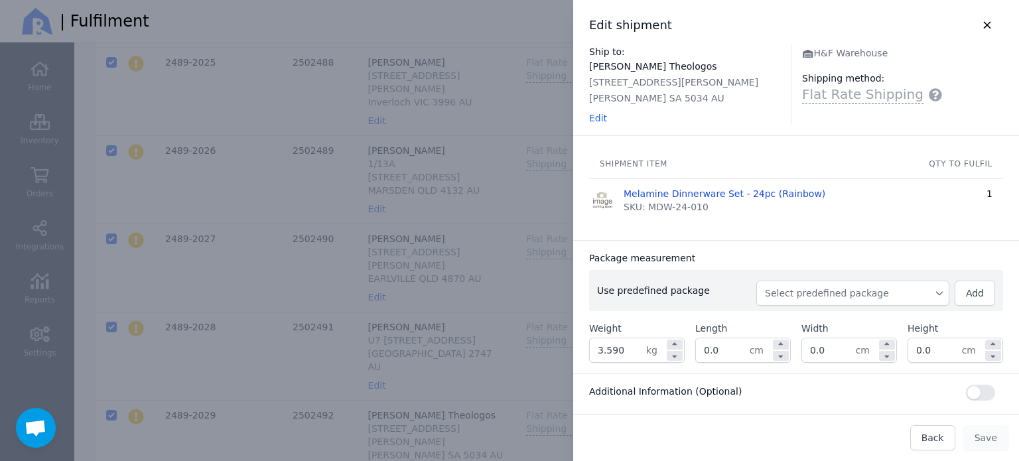
click at [838, 299] on button "Select predefined package" at bounding box center [852, 293] width 193 height 25
click at [822, 320] on span "BX250" at bounding box center [857, 322] width 161 height 13
type input "3.850"
type input "27.0"
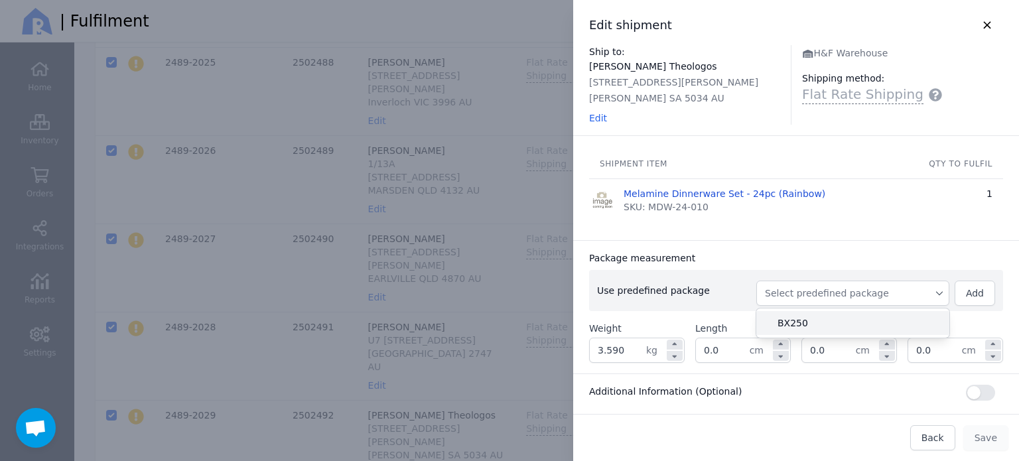
type input "27.0"
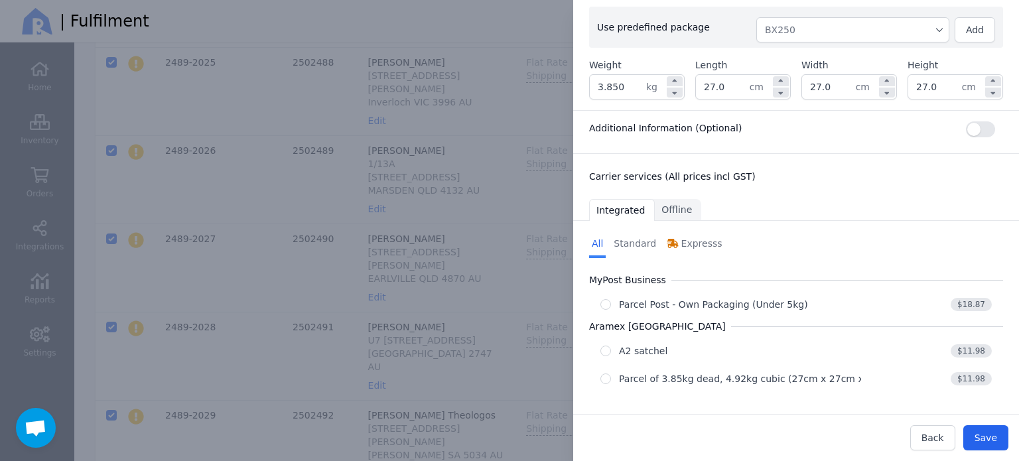
scroll to position [265, 0]
click at [686, 371] on div "Parcel of 3.85kg dead, 4.92kg cubic (27cm x 27cm x 27cm)" at bounding box center [757, 377] width 277 height 13
radio input "true"
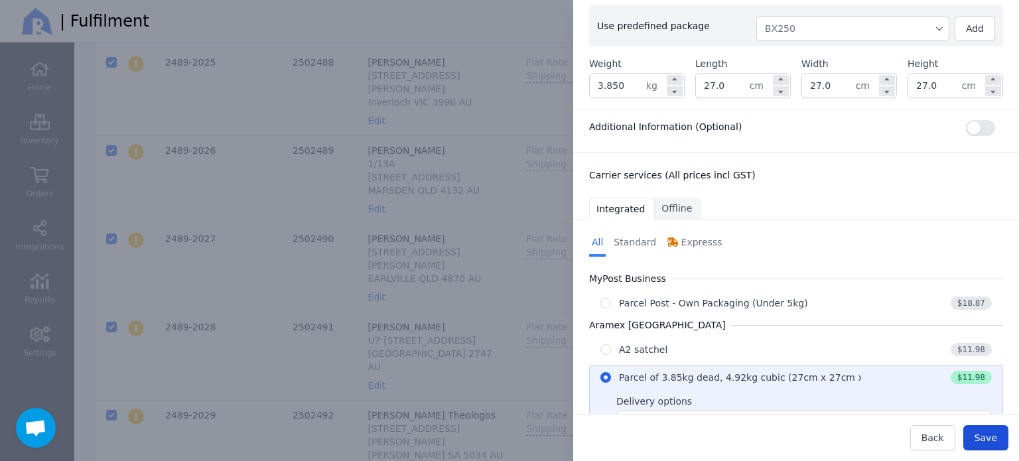
click at [981, 434] on span "Save" at bounding box center [985, 437] width 23 height 11
type input "27.0"
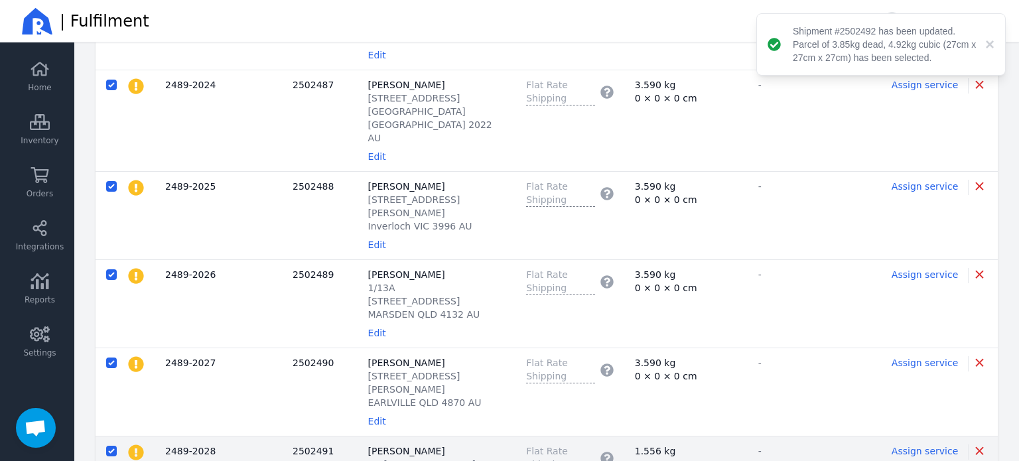
scroll to position [1268, 0]
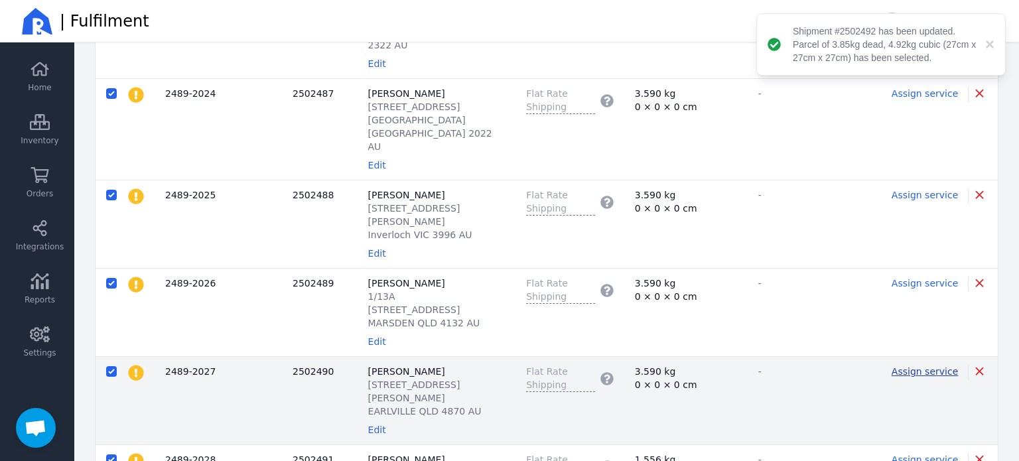
click at [928, 366] on span "Assign service" at bounding box center [924, 371] width 66 height 11
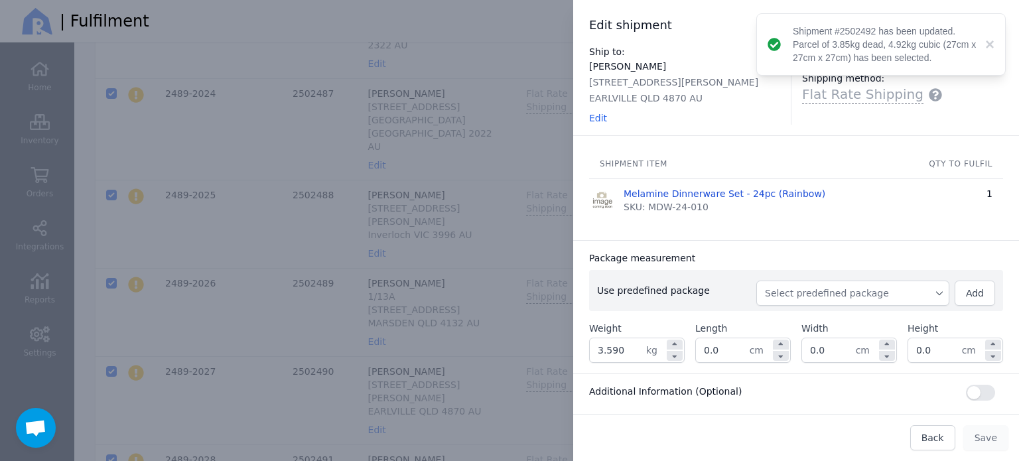
click at [791, 288] on span "Select predefined package" at bounding box center [853, 293] width 176 height 13
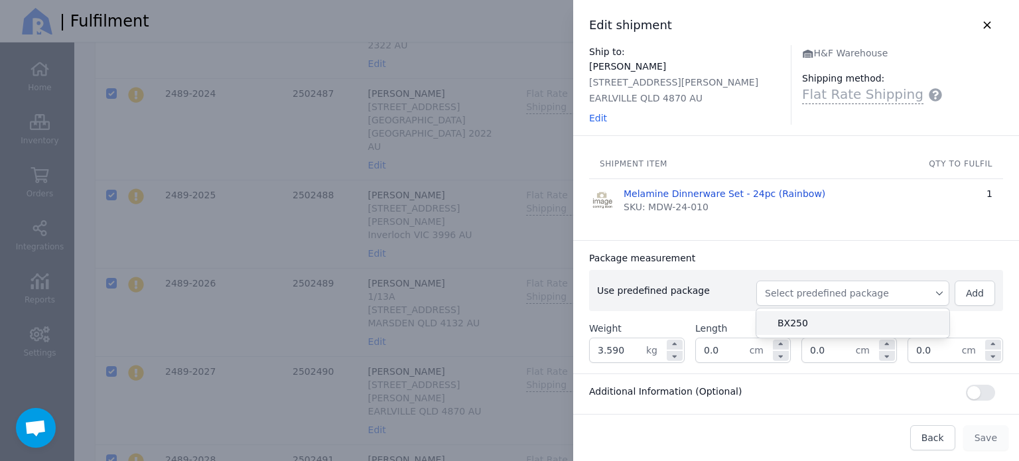
click at [785, 327] on span "BX250" at bounding box center [857, 322] width 161 height 13
type input "3.850"
type input "27.0"
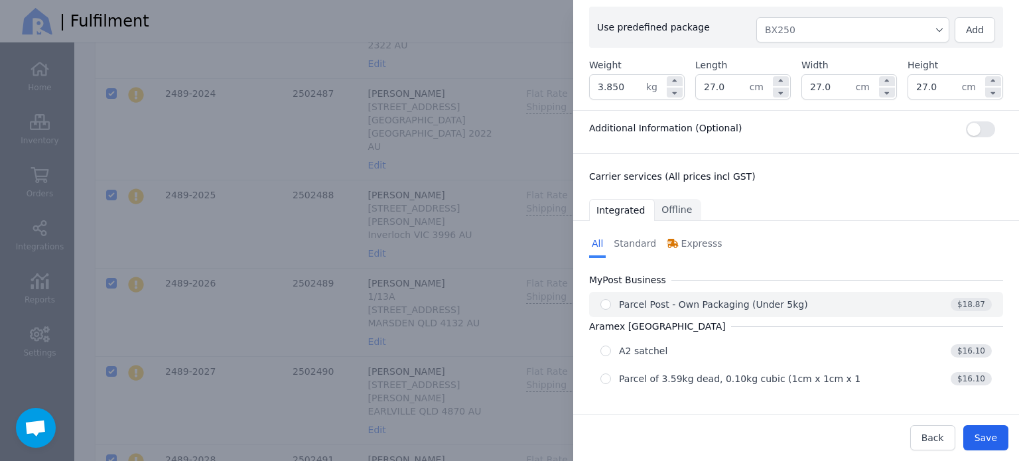
scroll to position [265, 0]
click at [777, 373] on div "Parcel of 3.85kg dead, 4.92kg cubic (27cm x 27cm x 27cm)" at bounding box center [757, 377] width 277 height 13
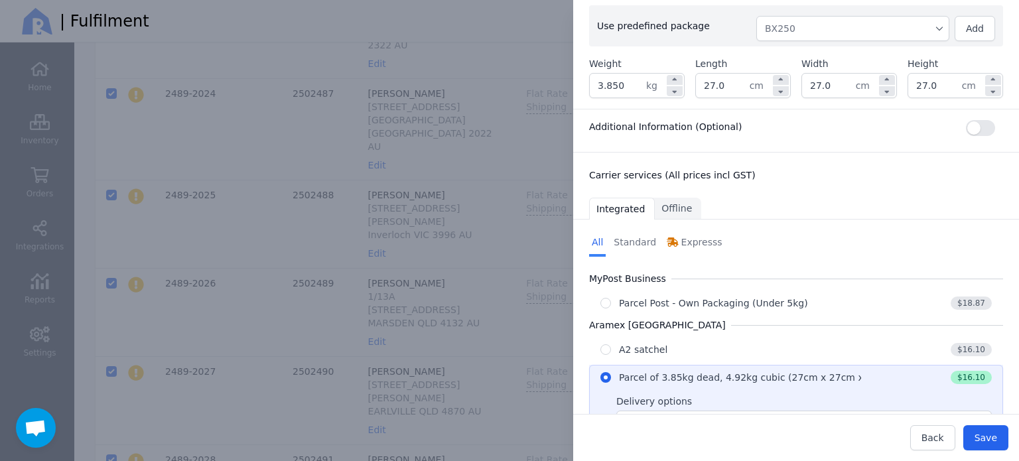
radio input "true"
click at [992, 440] on span "Save" at bounding box center [985, 437] width 23 height 11
type input "27.0"
